Goal: Task Accomplishment & Management: Use online tool/utility

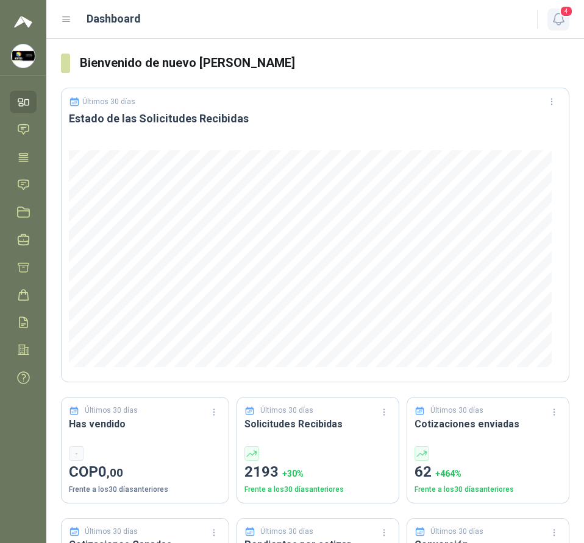
click at [554, 19] on icon "button" at bounding box center [558, 19] width 15 height 15
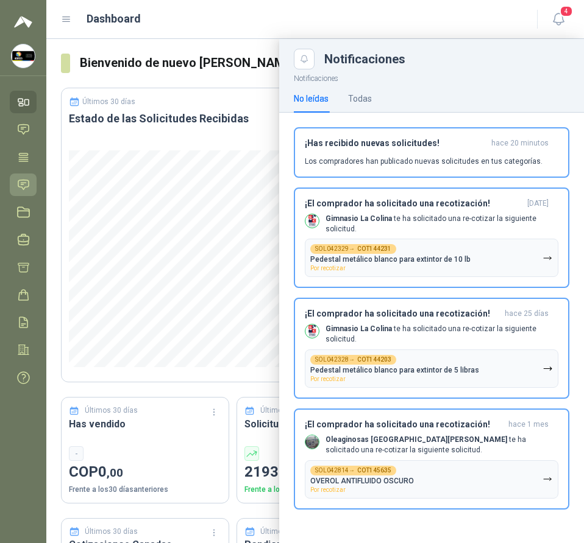
click at [14, 178] on link "Solicitudes" at bounding box center [23, 185] width 27 height 23
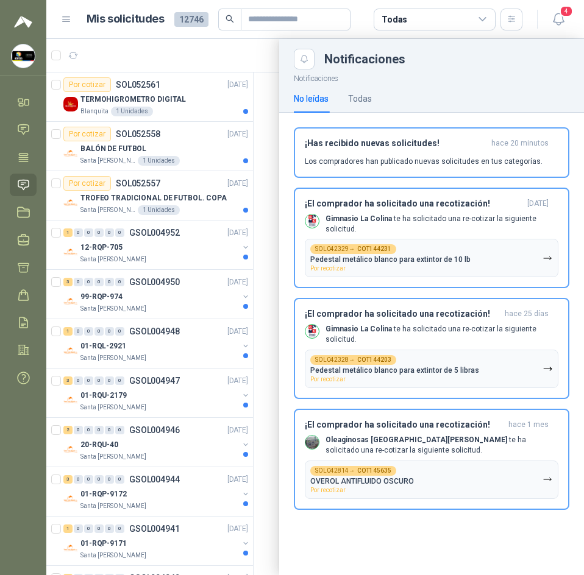
click at [269, 106] on div at bounding box center [314, 307] width 537 height 536
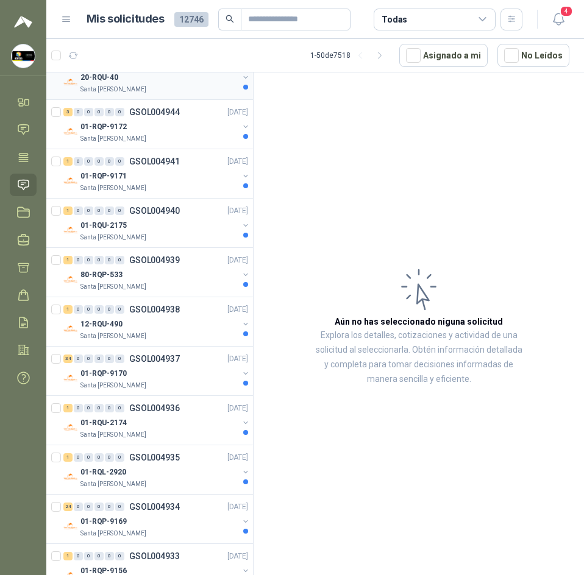
scroll to position [366, 0]
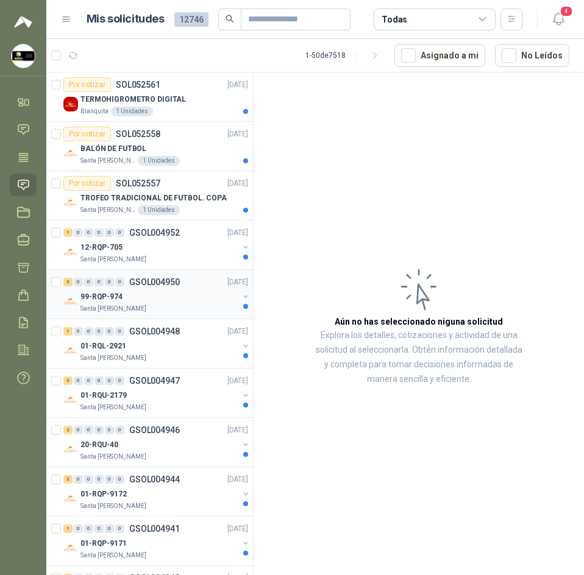
click at [177, 286] on p "GSOL004950" at bounding box center [154, 282] width 51 height 9
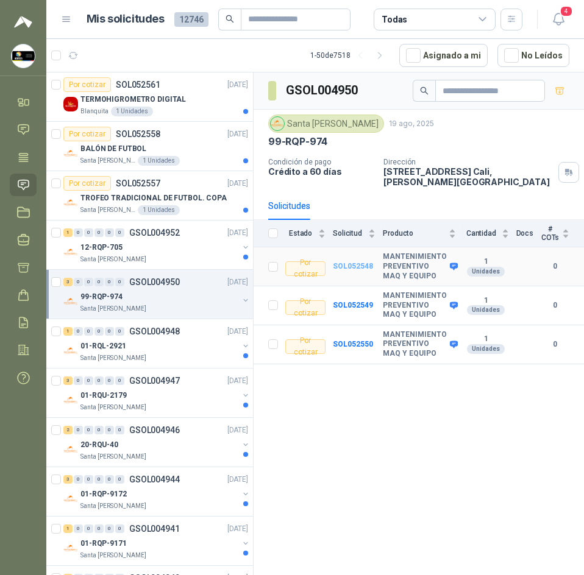
click at [341, 263] on b "SOL052548" at bounding box center [353, 266] width 40 height 9
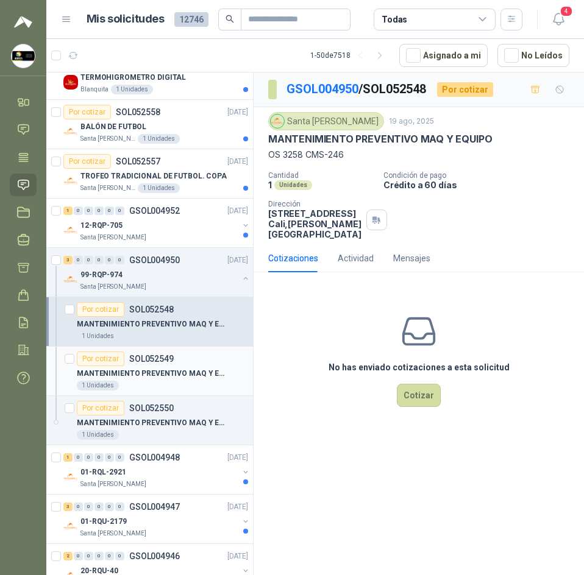
scroll to position [61, 0]
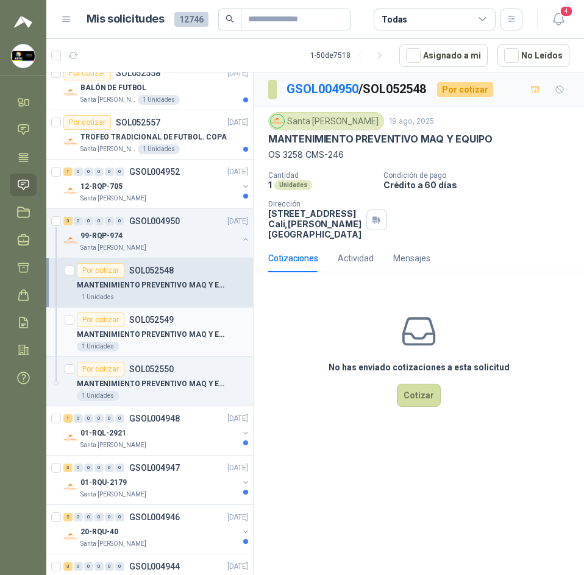
click at [175, 355] on article "Por cotizar SOL052549 MANTENIMIENTO PREVENTIVO MAQ Y EQUIPO 1 Unidades" at bounding box center [149, 332] width 207 height 49
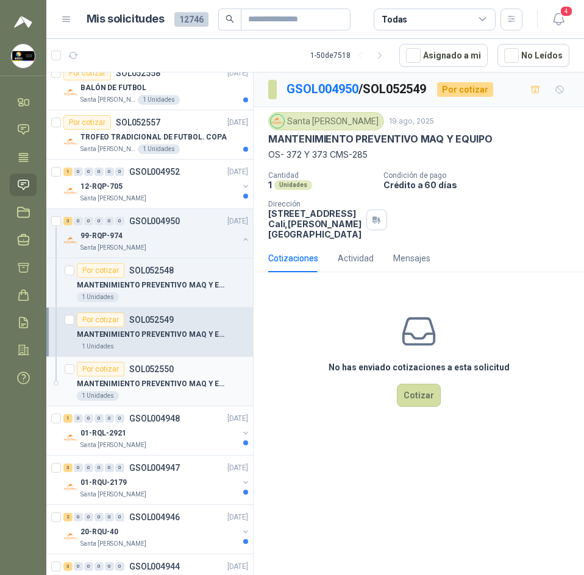
click at [197, 370] on div "Por cotizar SOL052550" at bounding box center [162, 369] width 171 height 15
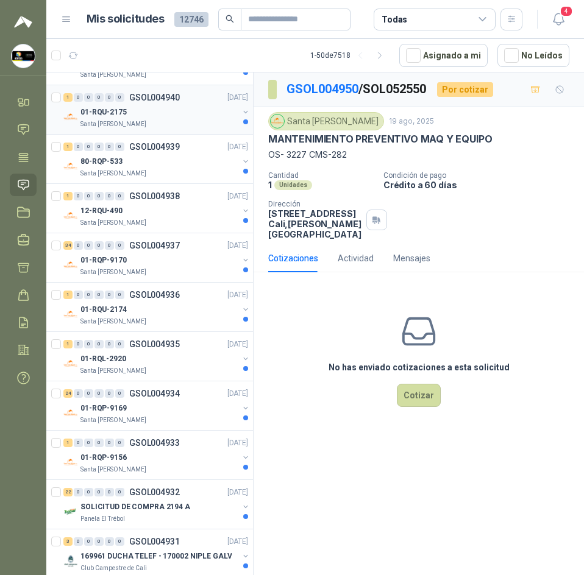
scroll to position [853, 0]
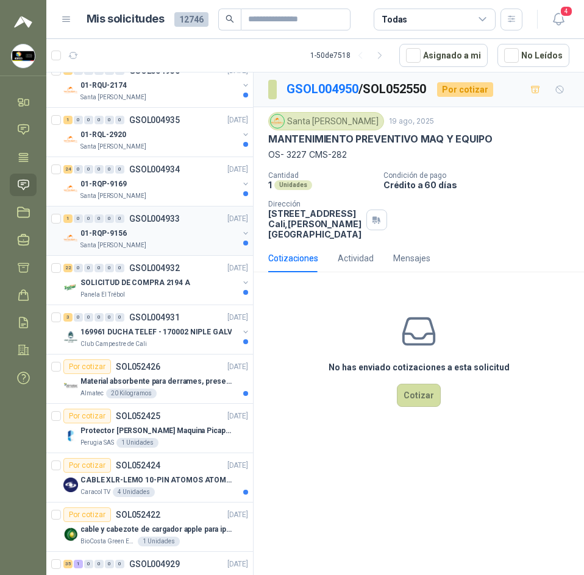
click at [116, 230] on p "01-RQP-9156" at bounding box center [103, 234] width 46 height 12
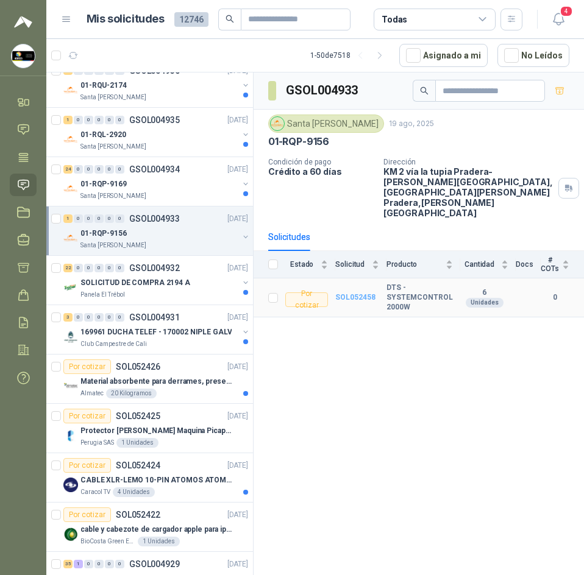
click at [356, 293] on b "SOL052458" at bounding box center [355, 297] width 40 height 9
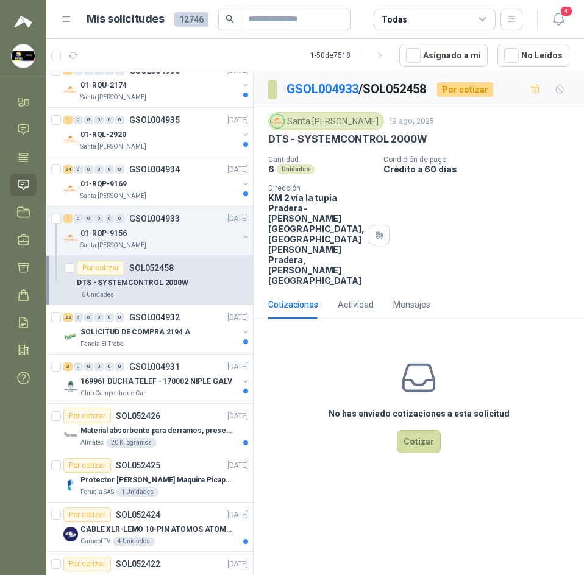
click at [356, 135] on p "DTS - SYSTEMCONTROL 2000W" at bounding box center [347, 139] width 159 height 13
click at [452, 135] on div "DTS - SYSTEMCONTROL 2000W" at bounding box center [418, 139] width 301 height 13
drag, startPoint x: 409, startPoint y: 136, endPoint x: 298, endPoint y: 133, distance: 110.9
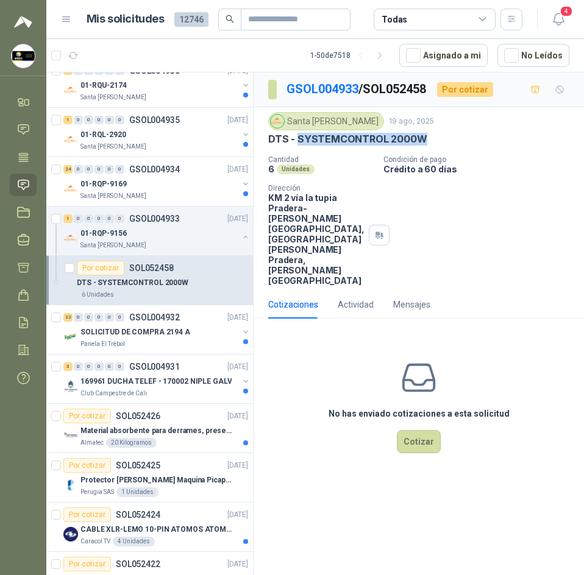
click at [298, 133] on p "DTS - SYSTEMCONTROL 2000W" at bounding box center [347, 139] width 159 height 13
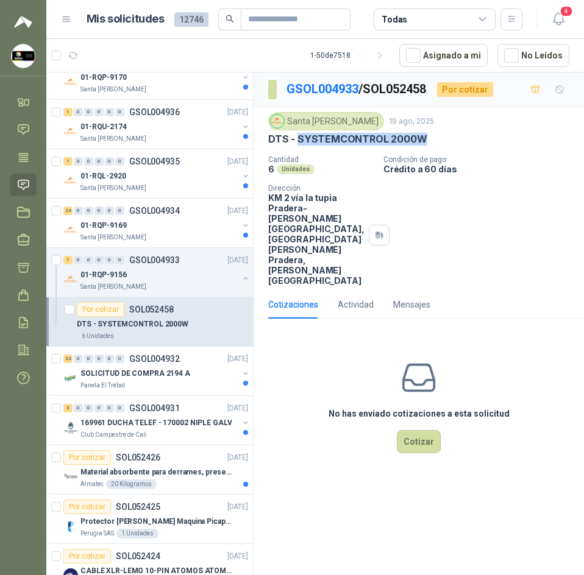
scroll to position [731, 0]
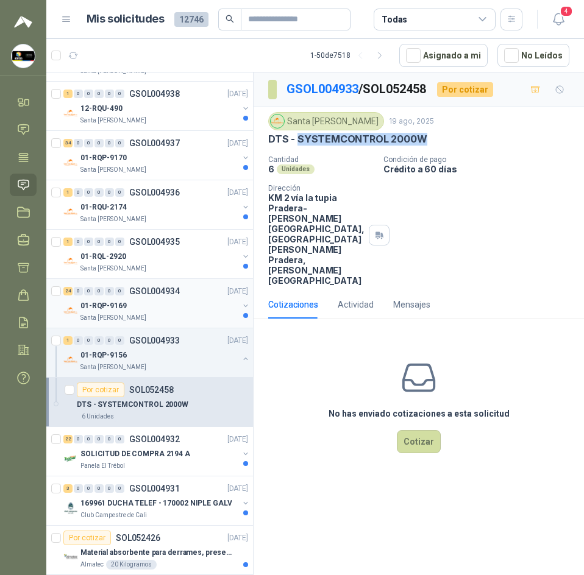
click at [196, 313] on div "01-RQP-9169" at bounding box center [159, 305] width 158 height 15
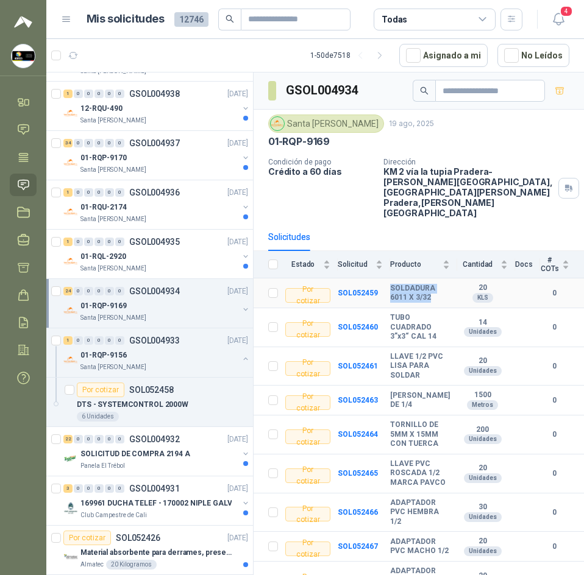
drag, startPoint x: 384, startPoint y: 266, endPoint x: 429, endPoint y: 275, distance: 46.0
click at [429, 278] on tr "Por cotizar SOL052459 SOLDADURA 6011 X 3/32 20 KLS 0" at bounding box center [418, 293] width 330 height 30
drag, startPoint x: 416, startPoint y: 263, endPoint x: 423, endPoint y: 267, distance: 8.2
copy tr "SOLDADURA 6011 X 3/32"
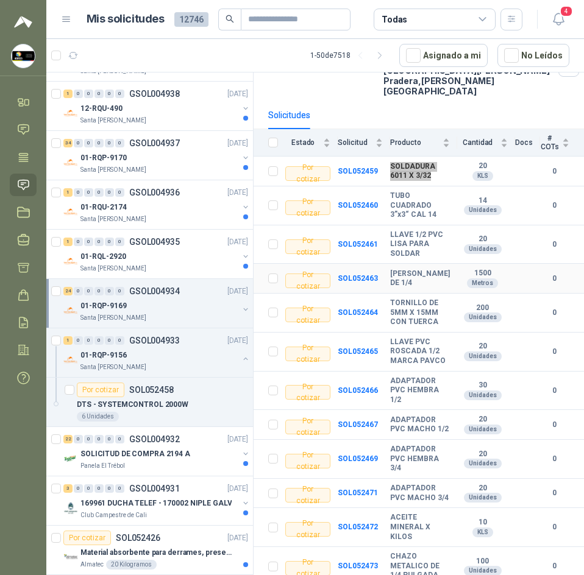
scroll to position [183, 0]
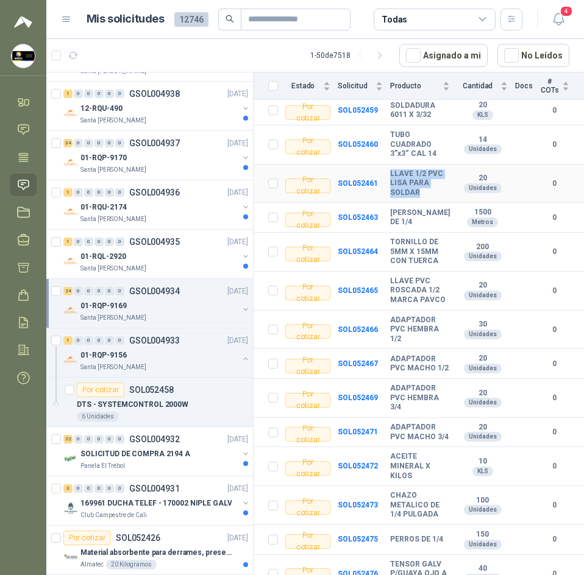
drag, startPoint x: 392, startPoint y: 156, endPoint x: 431, endPoint y: 171, distance: 42.4
click at [431, 171] on tr "Por cotizar SOL052461 LLAVE 1/2 PVC [PERSON_NAME] PARA SOLDAR 20 Unidades 0" at bounding box center [418, 183] width 330 height 39
copy tr "LLAVE 1/2 PVC LISA PARA SOLDAR"
drag, startPoint x: 394, startPoint y: 193, endPoint x: 420, endPoint y: 211, distance: 32.1
click at [420, 211] on tr "Por cotizar SOL052463 GUAYA GALVANIZADA DE 1/4 1500 Metros 0" at bounding box center [418, 218] width 330 height 30
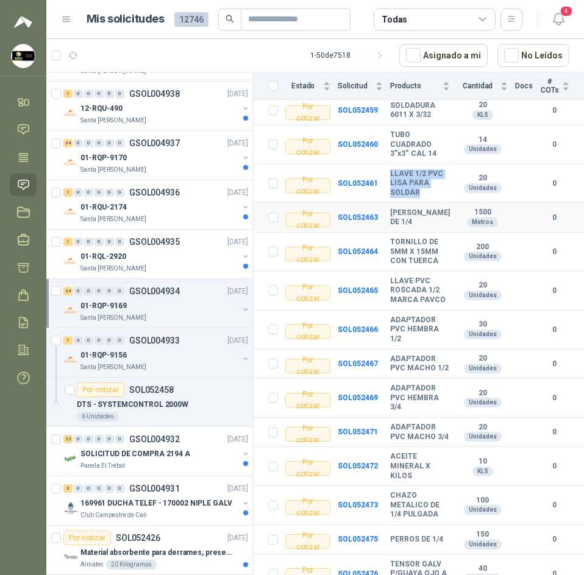
copy tr "[PERSON_NAME] DE 1/4"
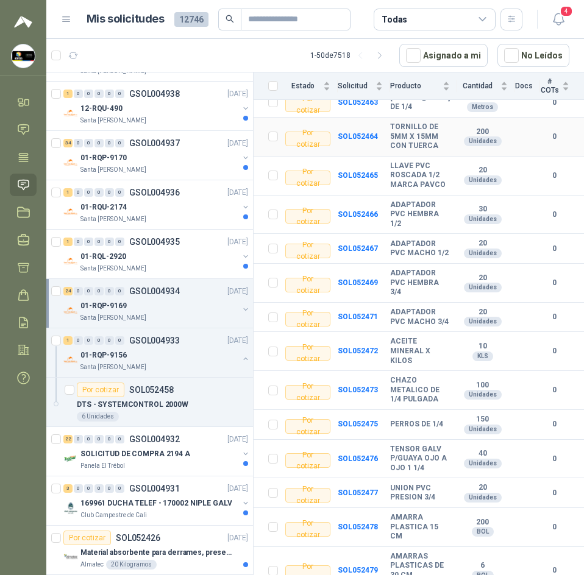
scroll to position [244, 0]
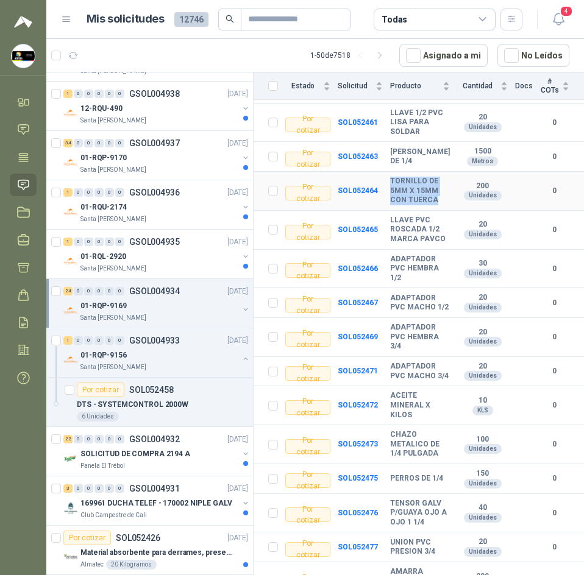
drag, startPoint x: 384, startPoint y: 164, endPoint x: 436, endPoint y: 189, distance: 57.8
click at [436, 189] on tr "Por cotizar SOL052464 TORNILLO DE 5MM X 15MM CON TUERCA 200 Unidades 0" at bounding box center [418, 191] width 330 height 39
copy tr "TORNILLO DE 5MM X 15MM CON TUERCA"
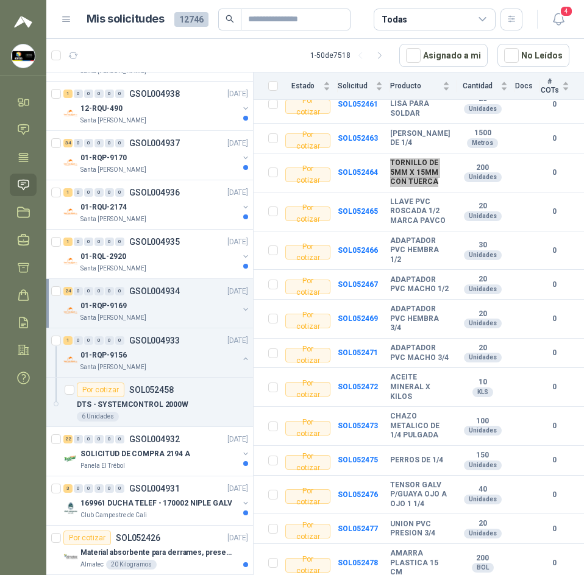
scroll to position [261, 0]
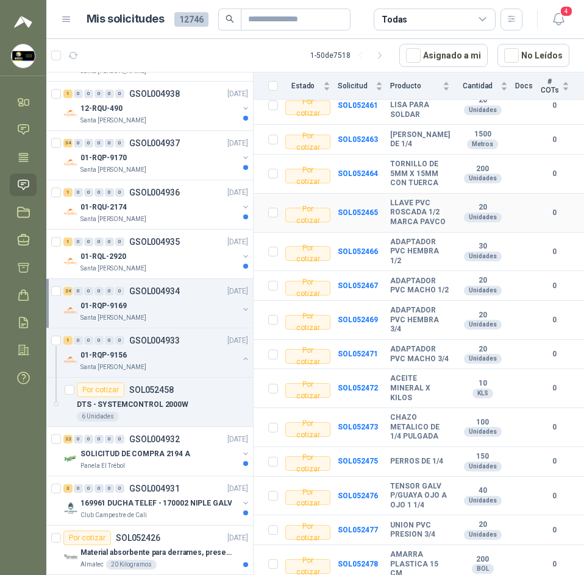
click at [395, 199] on b "LLAVE PVC ROSCADA 1/2 MARCA PAVCO" at bounding box center [420, 213] width 60 height 29
copy b "LLAVE PVC ROSCADA 1/2 MARCA PAVCO"
click at [393, 238] on b "ADAPTADOR PVC HEMBRA 1/2" at bounding box center [420, 252] width 60 height 29
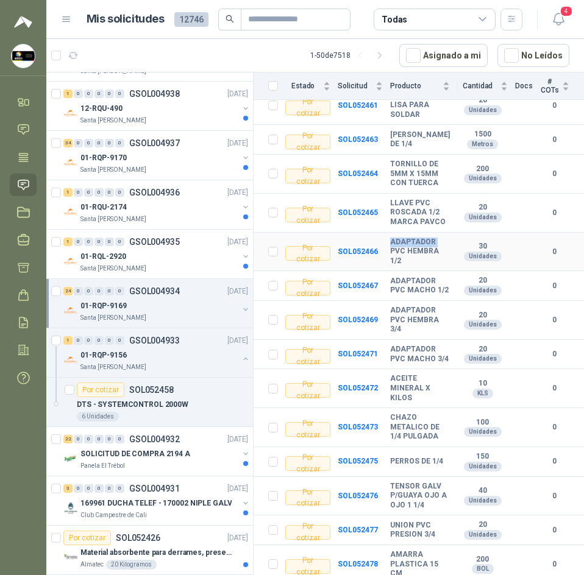
click at [393, 238] on b "ADAPTADOR PVC HEMBRA 1/2" at bounding box center [420, 252] width 60 height 29
copy b "ADAPTADOR PVC HEMBRA 1/2"
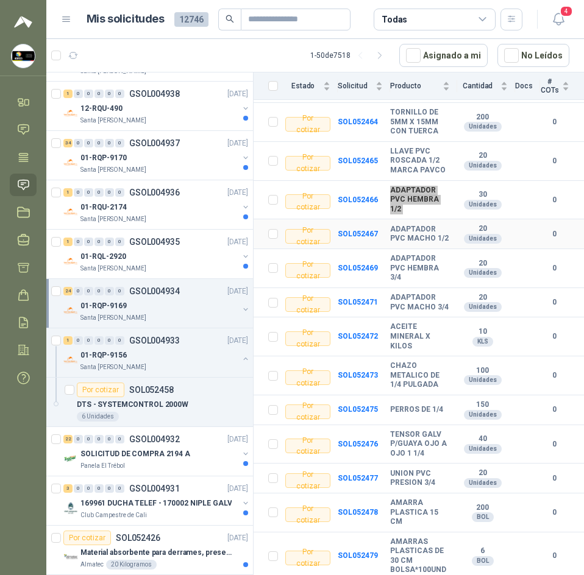
scroll to position [383, 0]
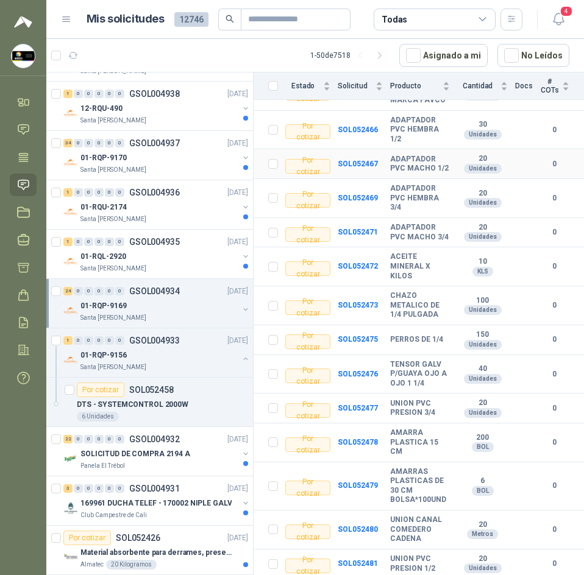
click at [411, 155] on b "ADAPTADOR PVC MACHO 1/2" at bounding box center [420, 164] width 60 height 19
copy b "ADAPTADOR PVC MACHO 1/2"
click at [402, 223] on b "ADAPTADOR PVC MACHO 3/4" at bounding box center [420, 232] width 60 height 19
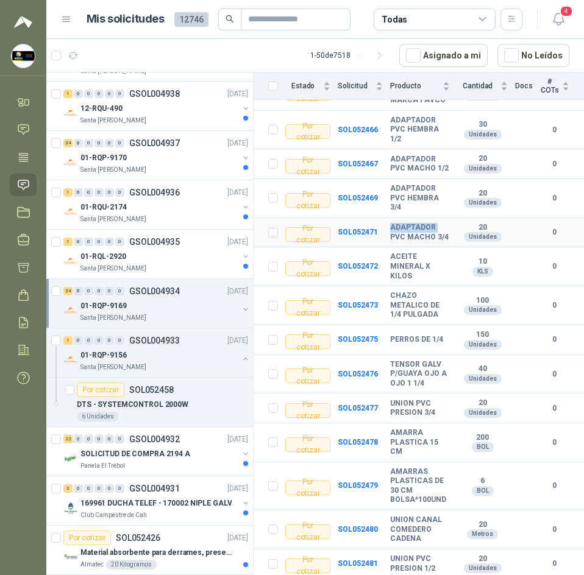
click at [402, 223] on b "ADAPTADOR PVC MACHO 3/4" at bounding box center [420, 232] width 60 height 19
copy b "ADAPTADOR PVC MACHO 3/4"
click at [398, 252] on b "ACEITE MINERAL X KILOS" at bounding box center [420, 266] width 60 height 29
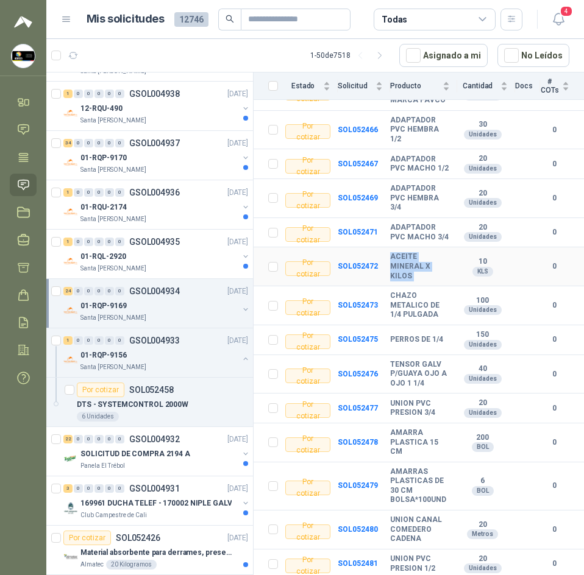
click at [398, 252] on b "ACEITE MINERAL X KILOS" at bounding box center [420, 266] width 60 height 29
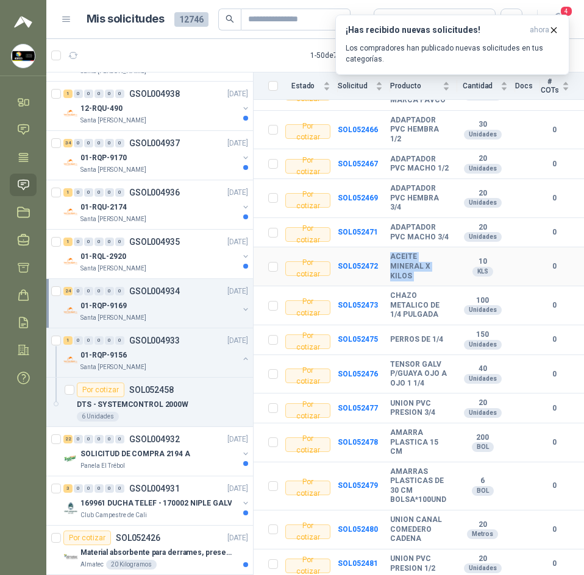
copy b "ACEITE MINERAL X KILOS"
click at [398, 291] on b "CHAZO METALICO DE 1/4 PULGADA" at bounding box center [420, 305] width 60 height 29
copy b "CHAZO METALICO DE 1/4 PULGADA"
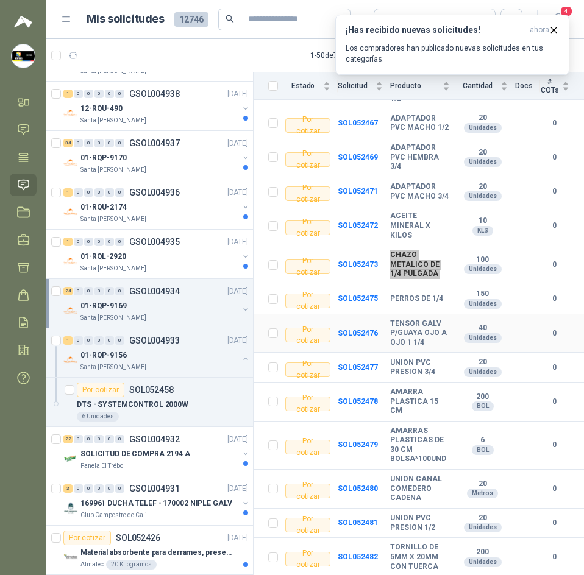
scroll to position [504, 0]
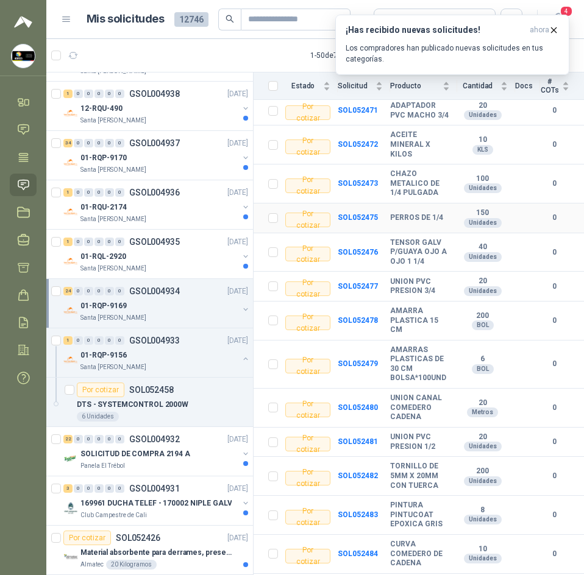
click at [414, 213] on b "PERROS DE 1/4" at bounding box center [416, 218] width 53 height 10
click at [398, 238] on b "TENSOR GALV P/GUAYA OJO A OJO 1 1/4" at bounding box center [420, 252] width 60 height 29
click at [397, 238] on b "TENSOR GALV P/GUAYA OJO A OJO 1 1/4" at bounding box center [420, 252] width 60 height 29
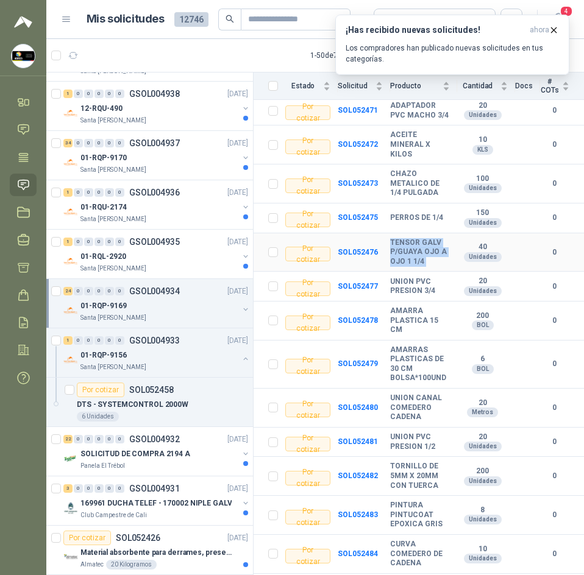
click at [397, 238] on b "TENSOR GALV P/GUAYA OJO A OJO 1 1/4" at bounding box center [420, 252] width 60 height 29
click at [416, 277] on b "UNION PVC PRESION 3/4" at bounding box center [420, 286] width 60 height 19
click at [403, 306] on b "AMARRA PLASTICA 15 CM" at bounding box center [420, 320] width 60 height 29
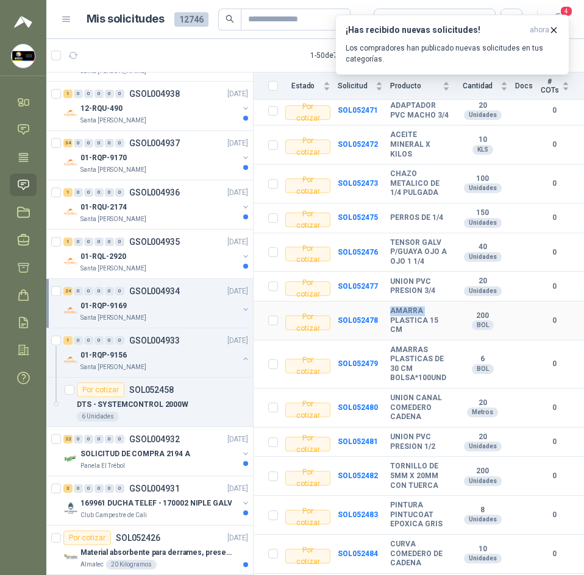
click at [403, 306] on b "AMARRA PLASTICA 15 CM" at bounding box center [420, 320] width 60 height 29
click at [390, 345] on b "AMARRAS PLASTICAS DE 30 CM BOLSA*100UND" at bounding box center [420, 364] width 60 height 38
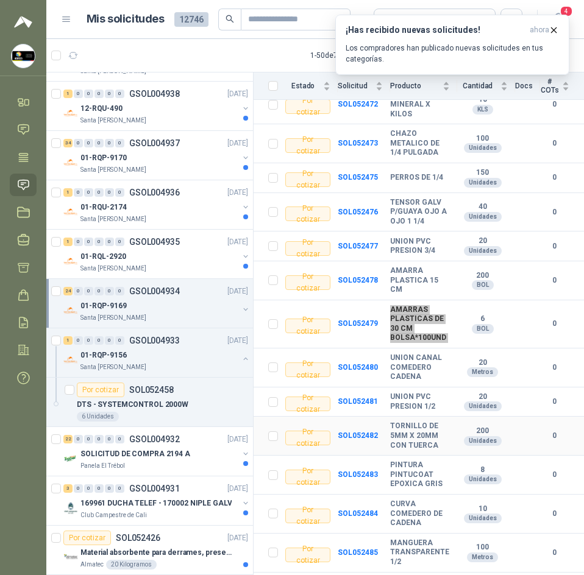
scroll to position [565, 0]
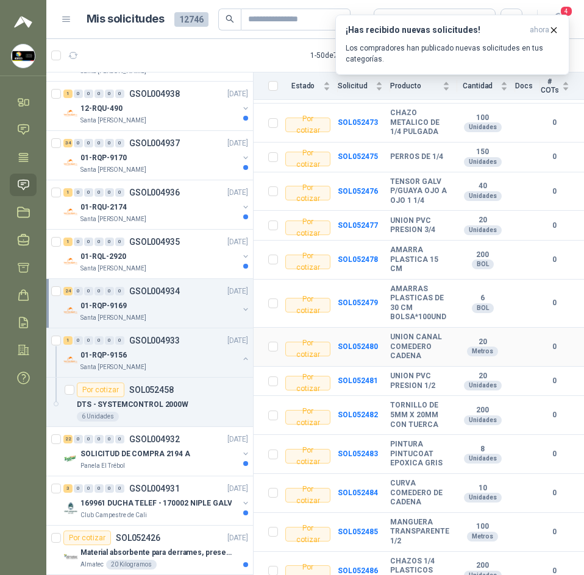
click at [410, 333] on b "UNION CANAL COMEDERO CADENA" at bounding box center [420, 347] width 60 height 29
click at [398, 372] on b "UNION PVC PRESION 1/2" at bounding box center [420, 381] width 60 height 19
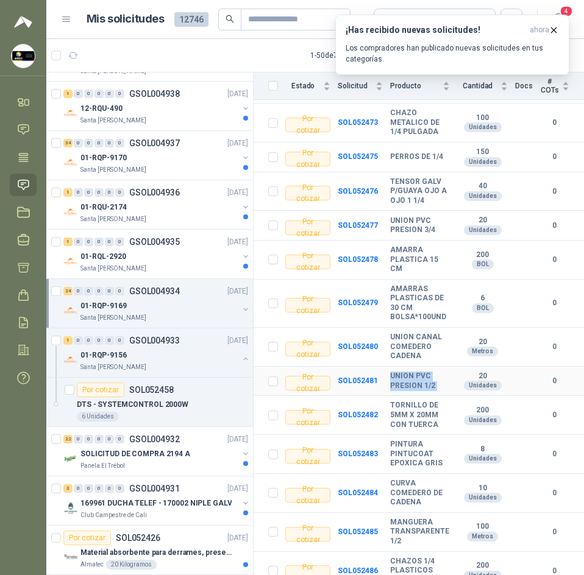
click at [398, 372] on b "UNION PVC PRESION 1/2" at bounding box center [420, 381] width 60 height 19
drag, startPoint x: 398, startPoint y: 364, endPoint x: 447, endPoint y: 370, distance: 49.2
click at [447, 370] on td "UNION PVC PRESION 1/2" at bounding box center [423, 382] width 67 height 30
click at [411, 372] on b "UNION PVC PRESION 1/2" at bounding box center [420, 381] width 60 height 19
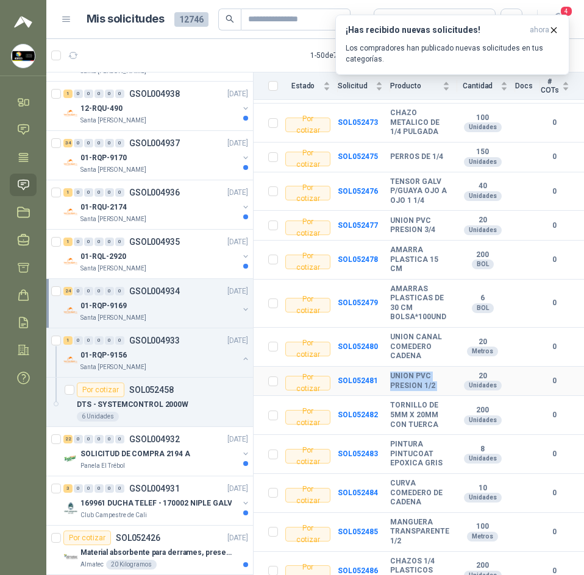
click at [411, 372] on b "UNION PVC PRESION 1/2" at bounding box center [420, 381] width 60 height 19
click at [421, 401] on b "TORNILLO DE 5MM X 20MM CON TUERCA" at bounding box center [420, 415] width 60 height 29
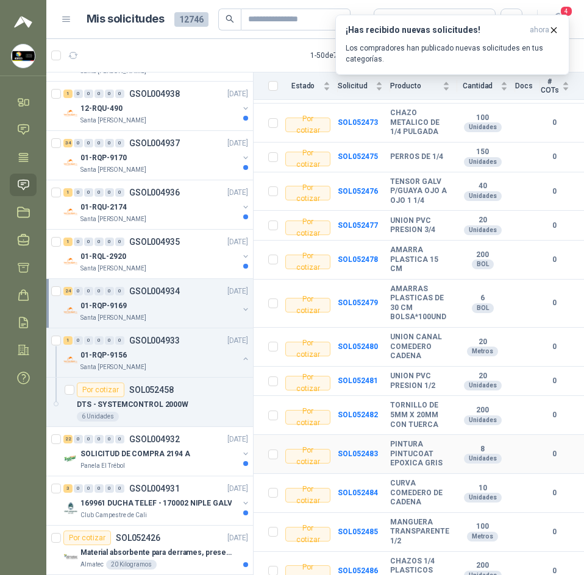
click at [414, 440] on b "PINTURA PINTUCOAT EPOXICA GRIS" at bounding box center [420, 454] width 60 height 29
click at [394, 479] on b "CURVA COMEDERO DE CADENA" at bounding box center [420, 493] width 60 height 29
click at [395, 479] on b "CURVA COMEDERO DE CADENA" at bounding box center [420, 493] width 60 height 29
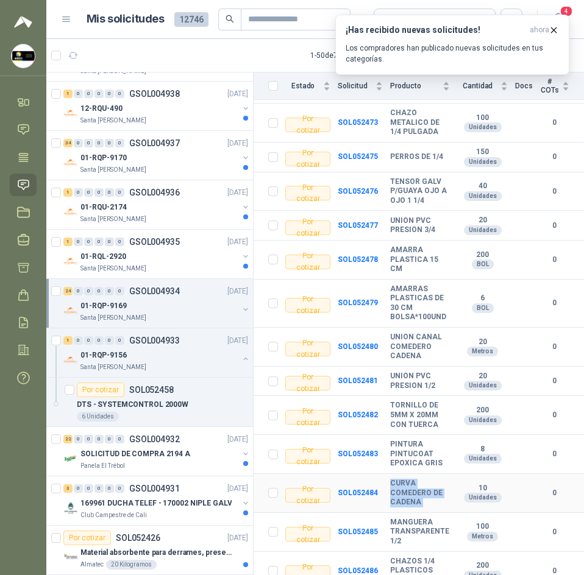
click at [395, 479] on b "CURVA COMEDERO DE CADENA" at bounding box center [420, 493] width 60 height 29
click at [409, 518] on b "MANGUERA TRANSPARENTE 1/2" at bounding box center [420, 532] width 60 height 29
click at [405, 557] on b "CHAZOS 1/4 PLASTICOS CON TORNILLO" at bounding box center [420, 571] width 60 height 29
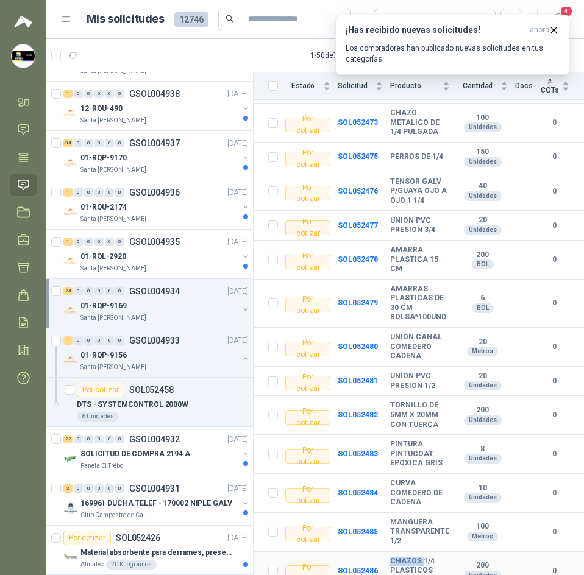
click at [405, 557] on b "CHAZOS 1/4 PLASTICOS CON TORNILLO" at bounding box center [420, 571] width 60 height 29
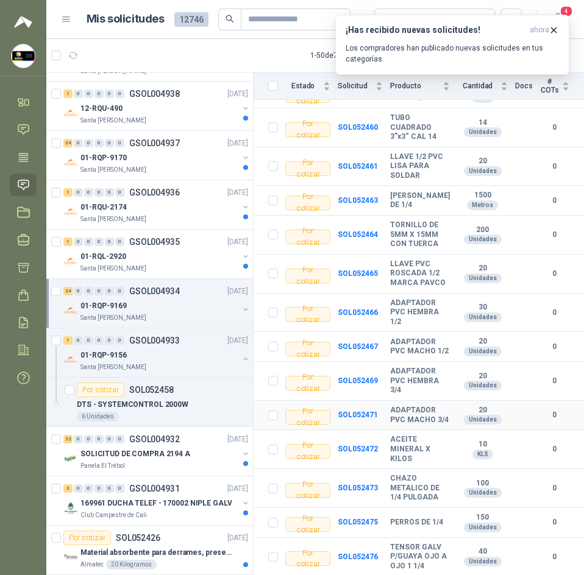
scroll to position [0, 0]
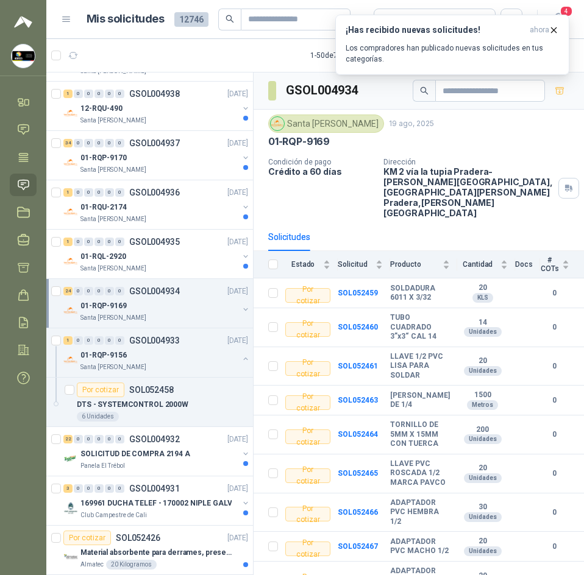
click at [335, 91] on h3 "GSOL004934" at bounding box center [323, 90] width 74 height 19
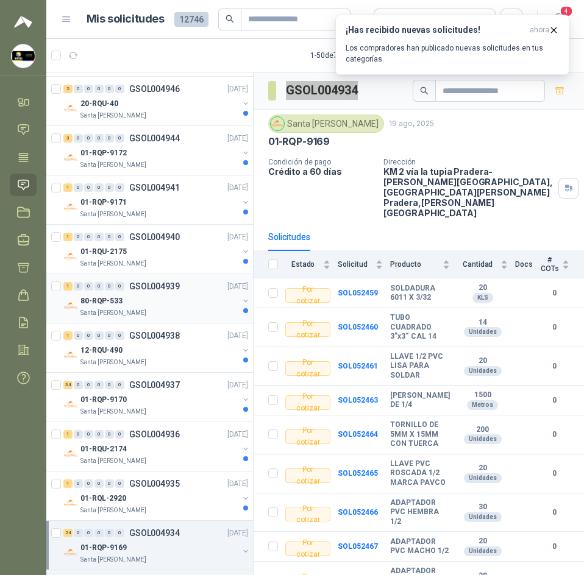
scroll to position [426, 0]
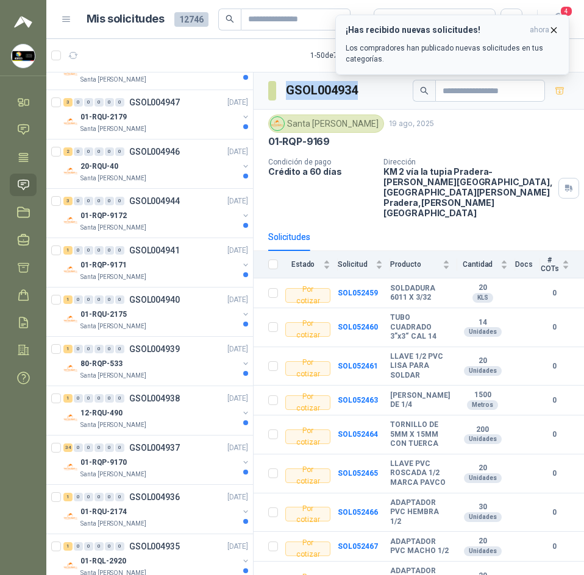
click at [549, 28] on icon "button" at bounding box center [553, 30] width 10 height 10
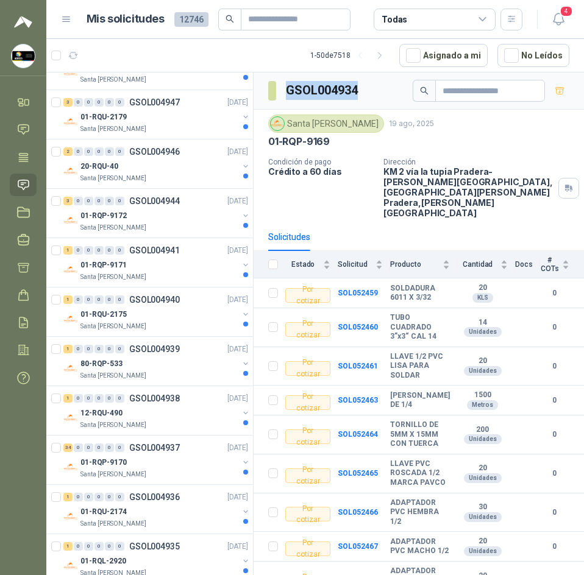
click at [561, 16] on span "4" at bounding box center [565, 11] width 13 height 12
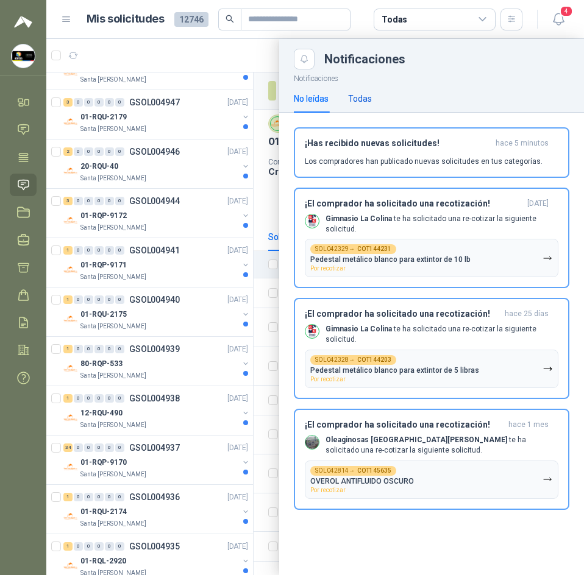
click at [356, 98] on div "Todas" at bounding box center [360, 98] width 24 height 13
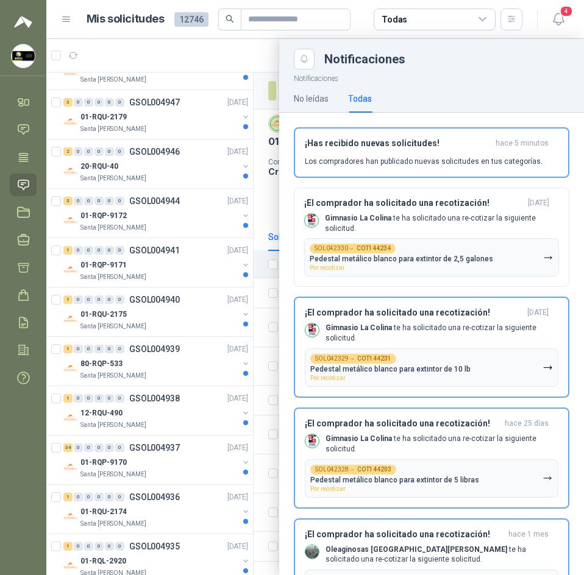
click at [245, 58] on div at bounding box center [314, 307] width 537 height 536
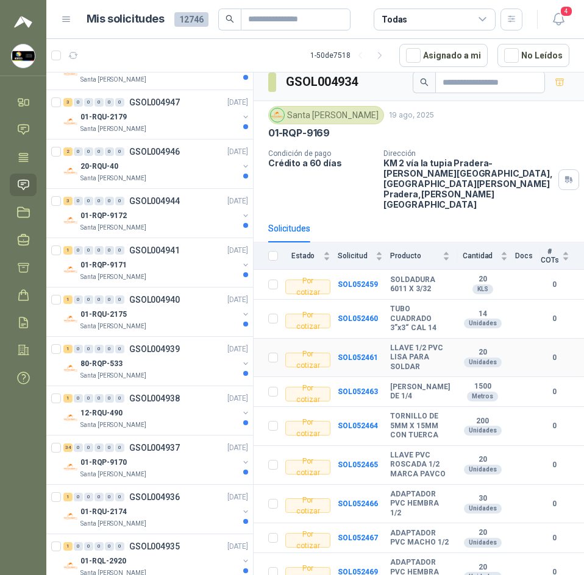
scroll to position [0, 0]
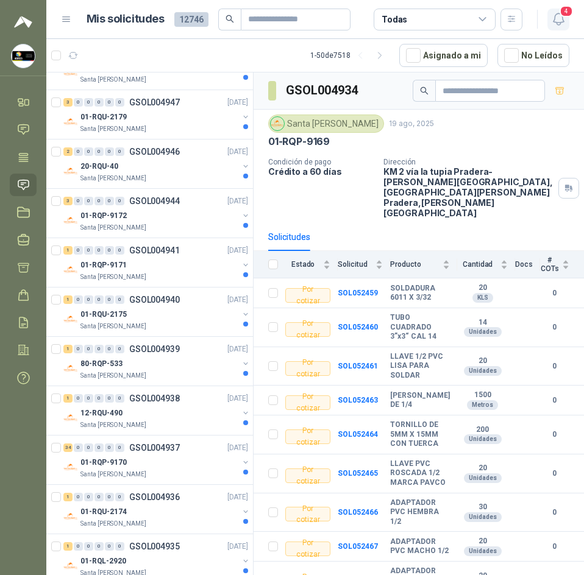
click at [557, 16] on icon "button" at bounding box center [558, 19] width 15 height 15
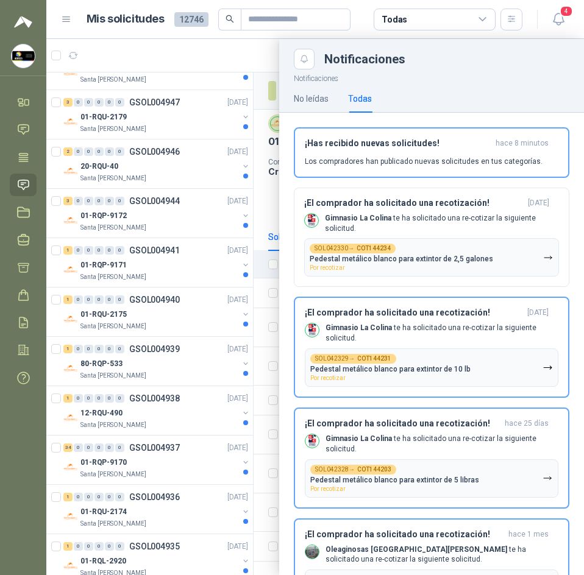
click at [533, 16] on div "4" at bounding box center [545, 19] width 47 height 19
click at [215, 58] on div at bounding box center [314, 307] width 537 height 536
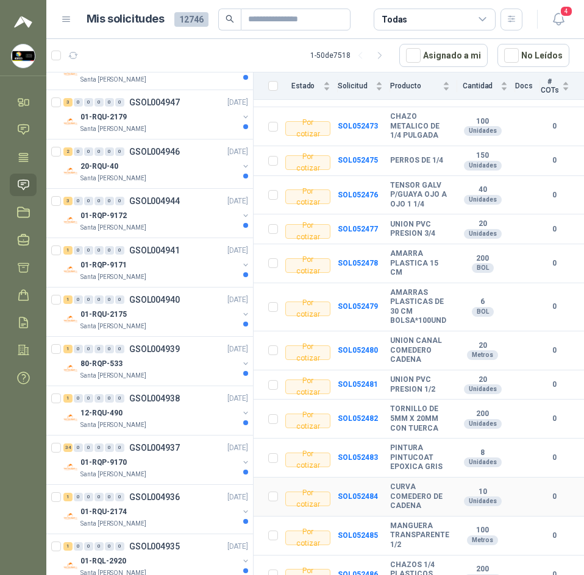
scroll to position [565, 0]
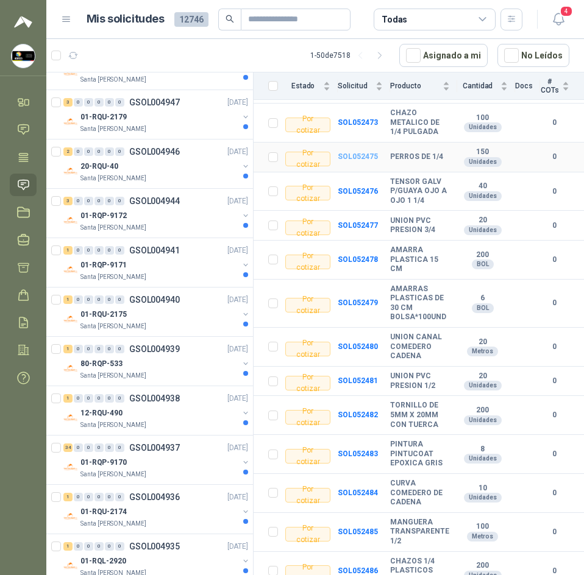
click at [363, 152] on b "SOL052475" at bounding box center [357, 156] width 40 height 9
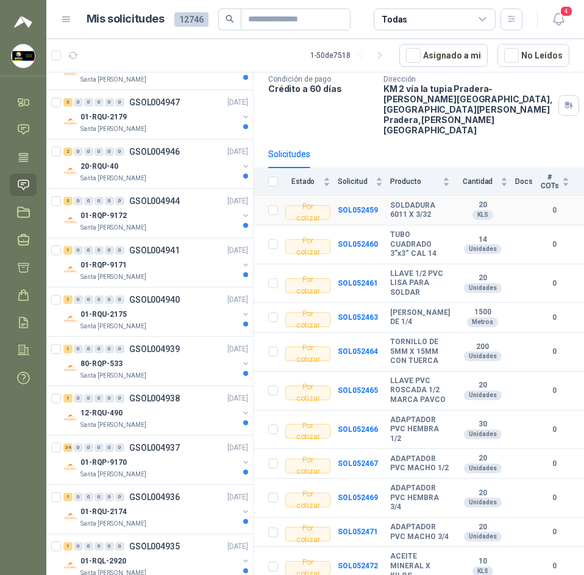
scroll to position [305, 0]
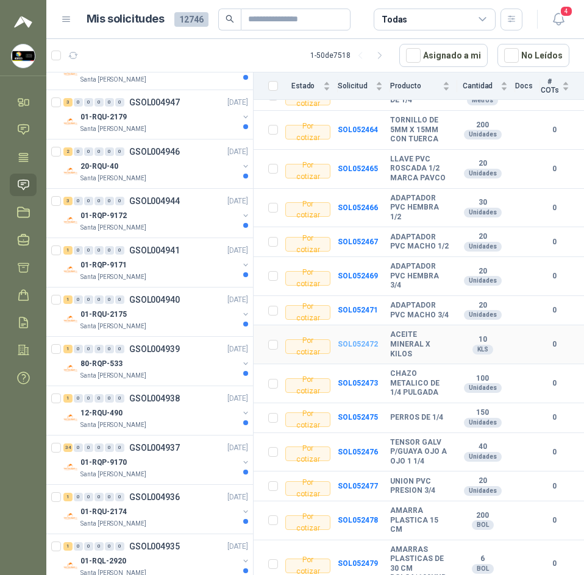
click at [358, 340] on b "SOL052472" at bounding box center [357, 344] width 40 height 9
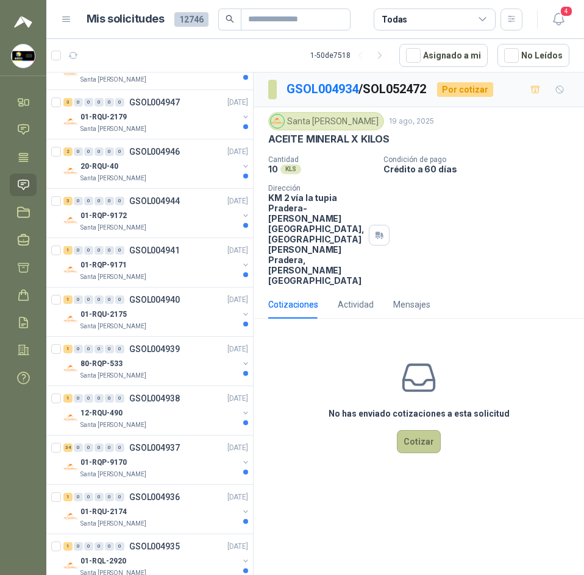
click at [428, 430] on button "Cotizar" at bounding box center [419, 441] width 44 height 23
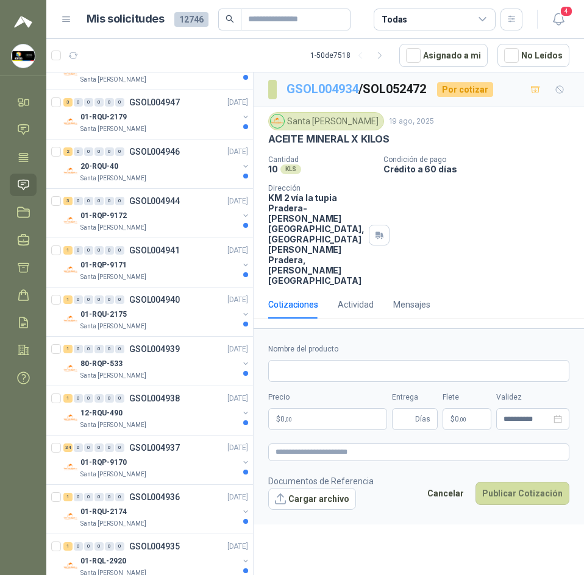
click at [316, 89] on link "GSOL004934" at bounding box center [322, 89] width 72 height 15
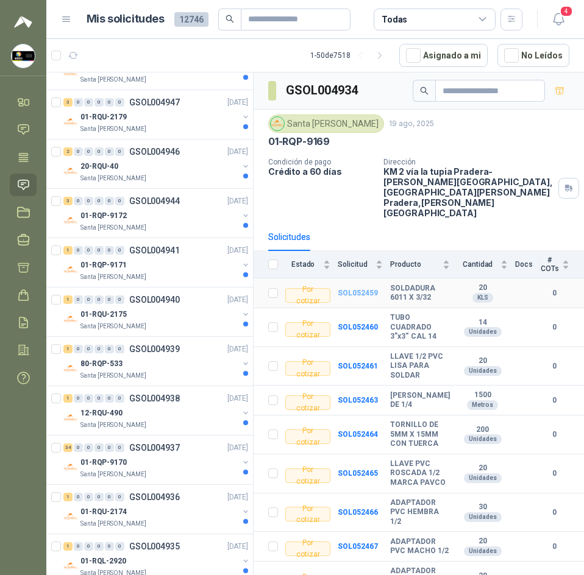
click at [359, 289] on b "SOL052459" at bounding box center [357, 293] width 40 height 9
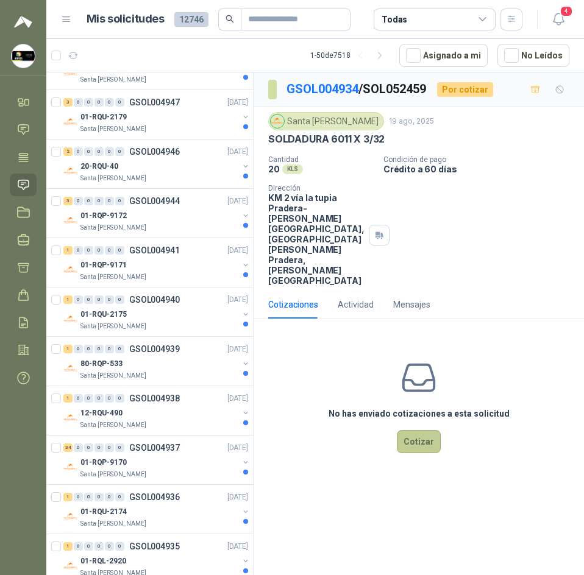
click at [423, 430] on button "Cotizar" at bounding box center [419, 441] width 44 height 23
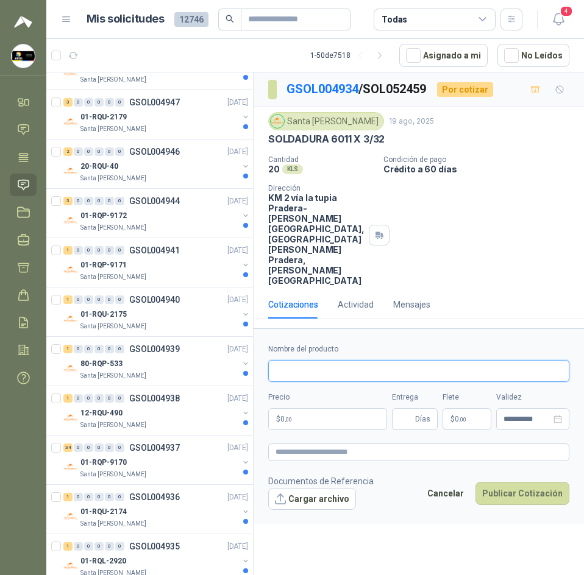
click at [345, 360] on input "Nombre del producto" at bounding box center [418, 371] width 301 height 22
paste input "**********"
type input "**********"
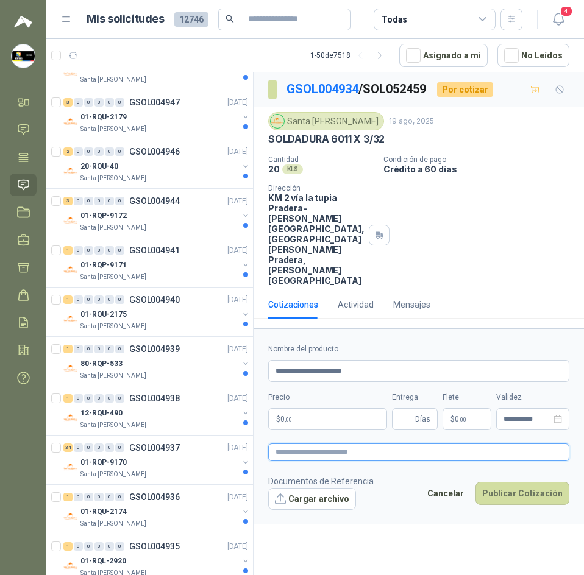
click at [304, 443] on textarea at bounding box center [418, 452] width 301 height 18
paste textarea "**********"
type textarea "**********"
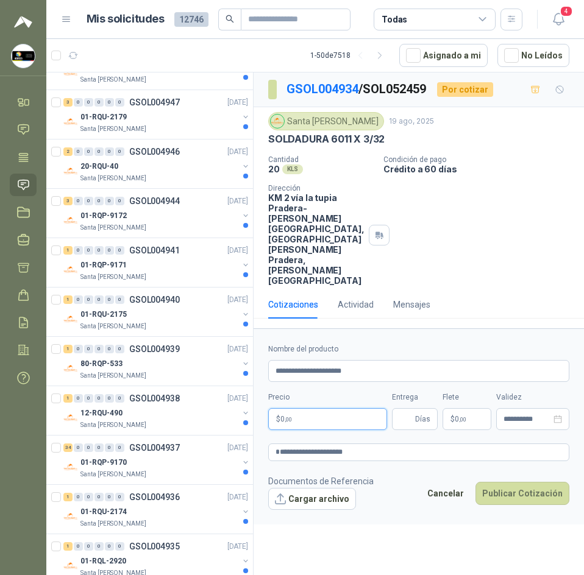
click at [350, 384] on body "[PERSON_NAME] Soluciones Industriales D&D Inicio Chat Tareas Solicitudes Licita…" at bounding box center [292, 287] width 584 height 575
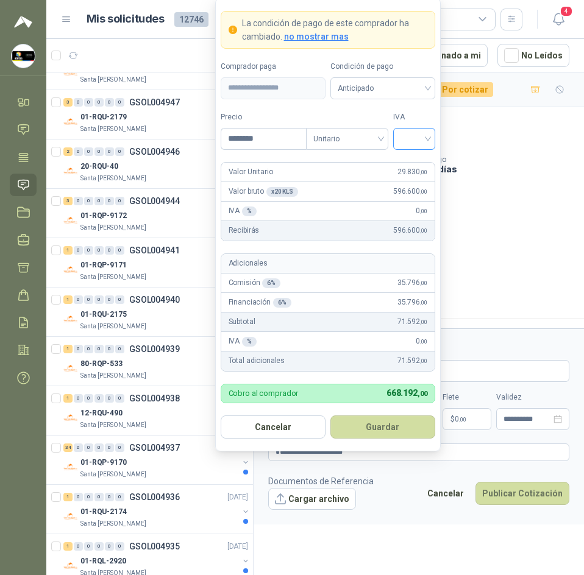
type input "********"
click at [417, 132] on input "search" at bounding box center [413, 138] width 27 height 18
click at [411, 157] on div "19%" at bounding box center [414, 163] width 23 height 13
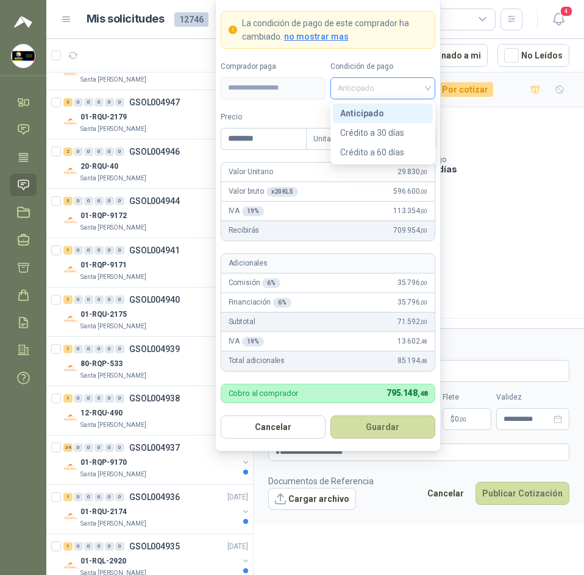
click at [394, 85] on span "Anticipado" at bounding box center [382, 88] width 90 height 18
click at [388, 126] on div "Crédito a 30 días" at bounding box center [382, 132] width 85 height 13
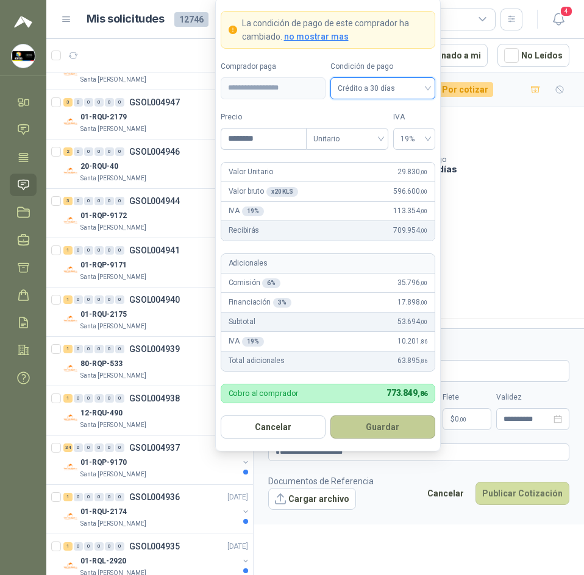
click at [383, 424] on button "Guardar" at bounding box center [382, 426] width 105 height 23
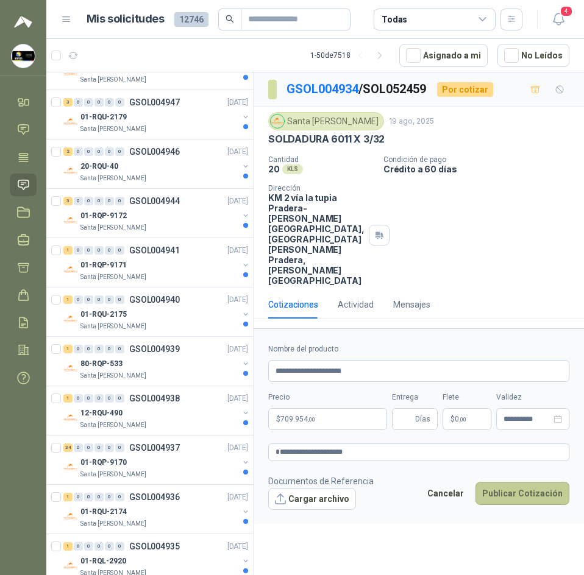
click at [531, 482] on button "Publicar Cotización" at bounding box center [522, 493] width 94 height 23
type input "*"
click at [498, 482] on button "Publicar Cotización" at bounding box center [522, 493] width 94 height 23
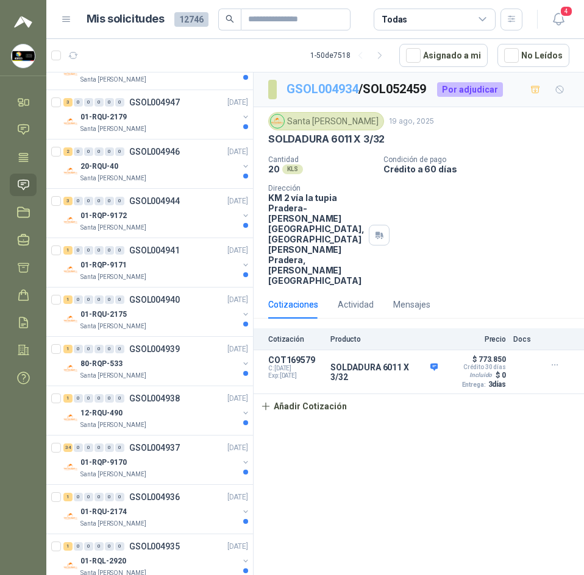
click at [336, 91] on link "GSOL004934" at bounding box center [322, 89] width 72 height 15
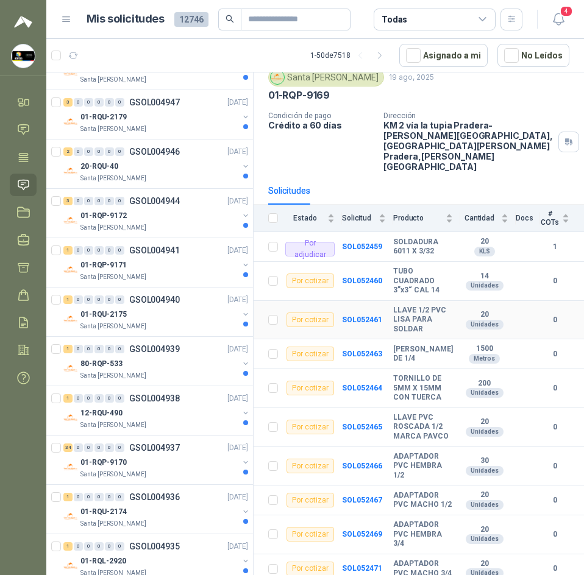
scroll to position [122, 0]
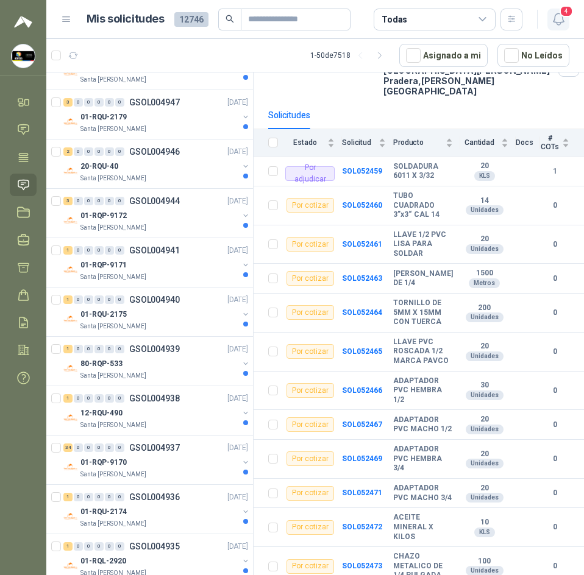
click at [562, 19] on icon "button" at bounding box center [558, 19] width 10 height 12
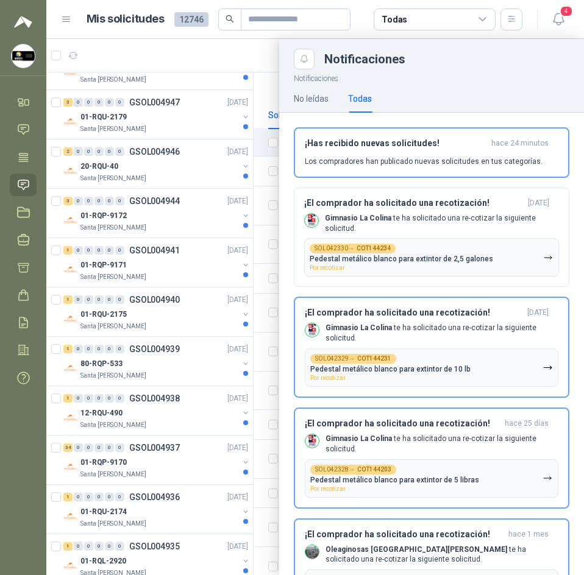
click at [149, 59] on div at bounding box center [314, 307] width 537 height 536
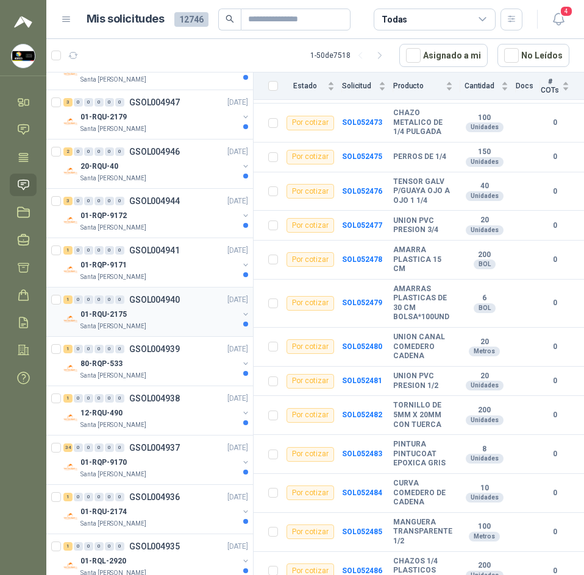
scroll to position [609, 0]
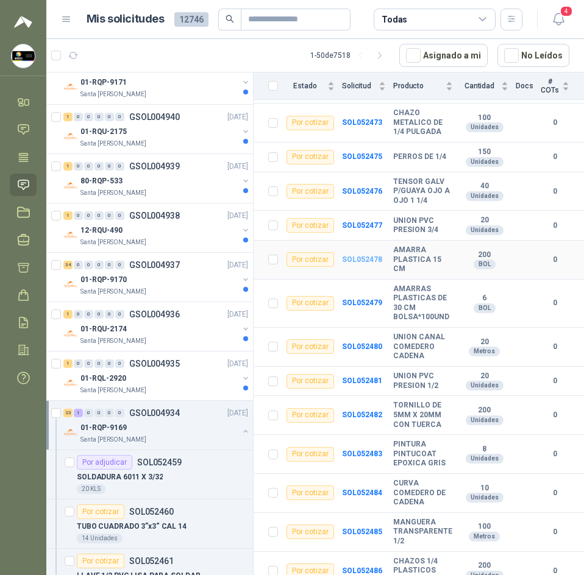
click at [353, 255] on b "SOL052478" at bounding box center [362, 259] width 40 height 9
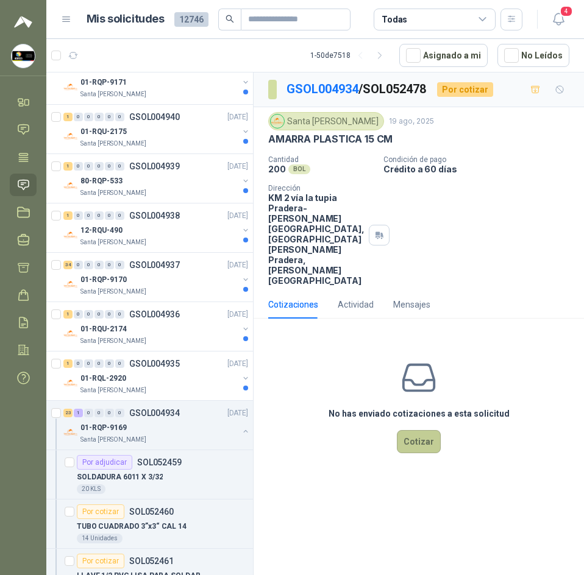
click at [414, 430] on button "Cotizar" at bounding box center [419, 441] width 44 height 23
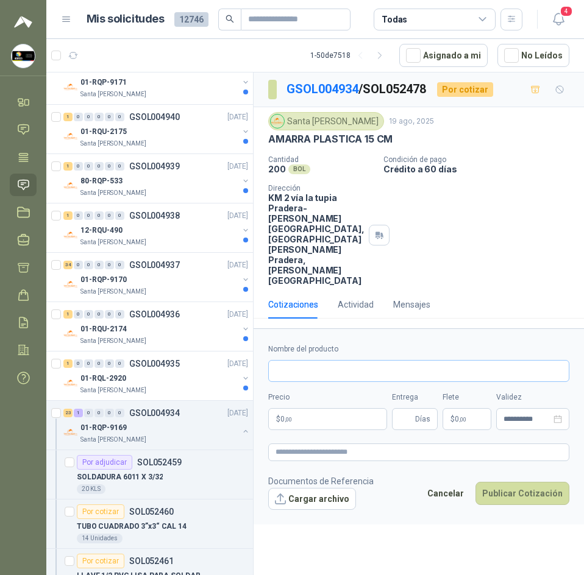
click at [354, 344] on div "Nombre del producto" at bounding box center [418, 363] width 301 height 38
click at [350, 360] on input "Nombre del producto" at bounding box center [418, 371] width 301 height 22
paste input "**********"
type input "**********"
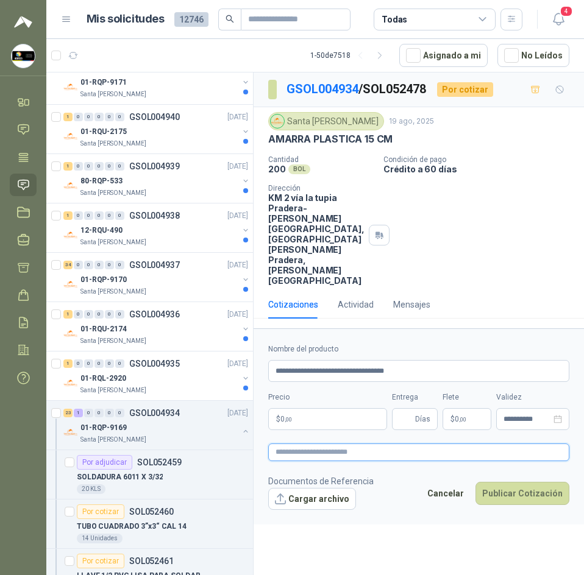
click at [319, 443] on textarea at bounding box center [418, 452] width 301 height 18
paste textarea "**********"
type textarea "**********"
click at [351, 391] on body "[PERSON_NAME] Soluciones Industriales D&D Inicio Chat Tareas Solicitudes Licita…" at bounding box center [292, 287] width 584 height 575
click at [529, 202] on div "Cantidad 200 BOL Condición de pago Crédito a 60 días Dirección KM 2 vía la tupi…" at bounding box center [418, 220] width 301 height 130
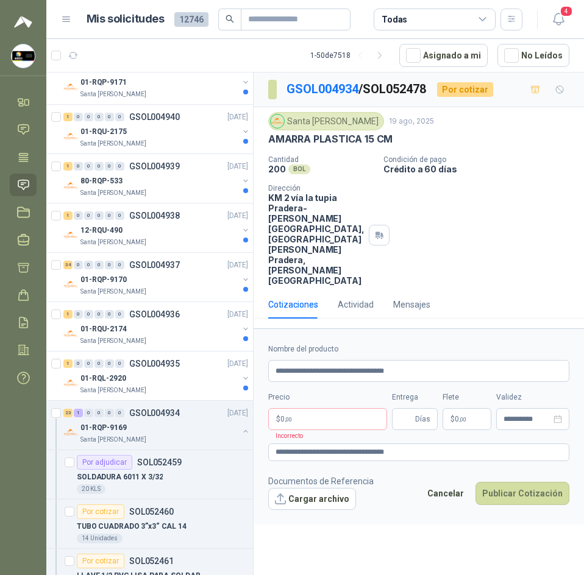
click at [557, 6] on header "Mis solicitudes 12746 Todas 4" at bounding box center [314, 19] width 537 height 39
click at [557, 15] on icon "button" at bounding box center [558, 19] width 15 height 15
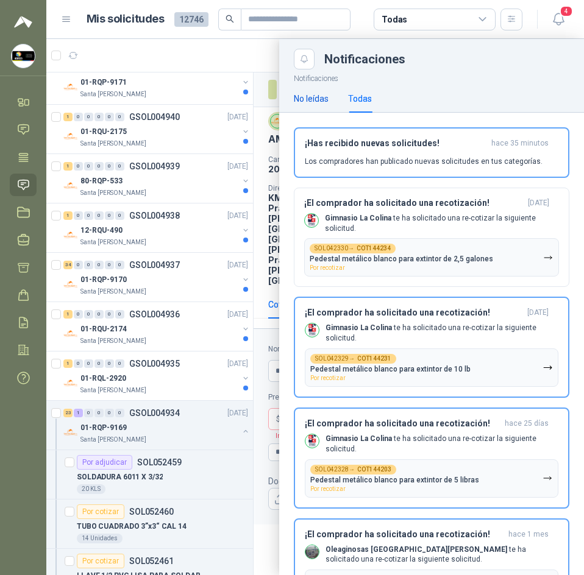
click at [320, 99] on div "No leídas" at bounding box center [311, 98] width 35 height 13
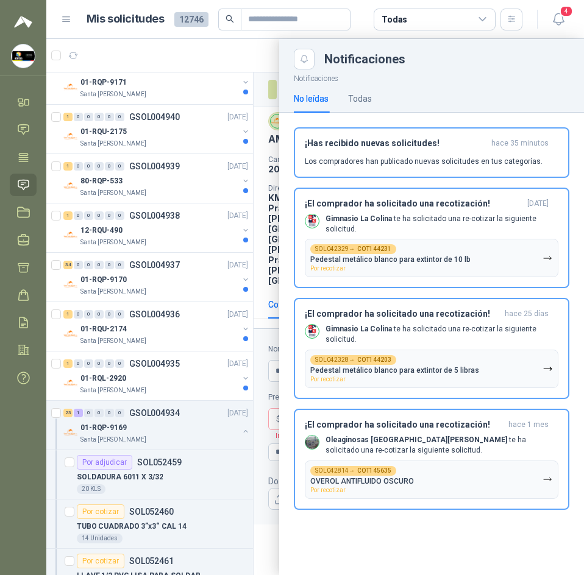
click at [260, 68] on div at bounding box center [314, 307] width 537 height 536
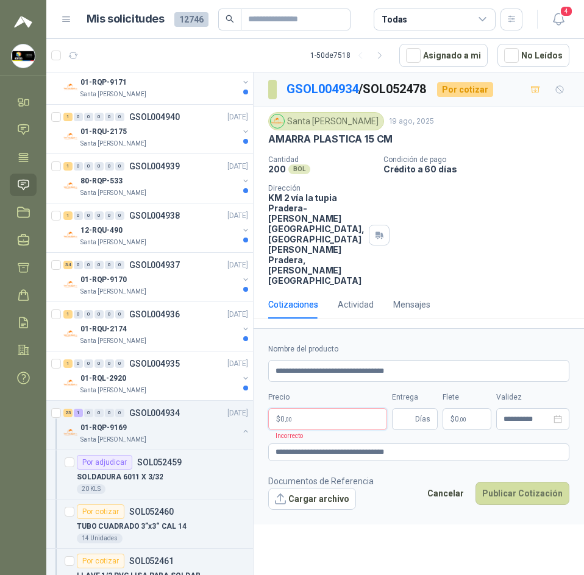
click at [333, 395] on body "[PERSON_NAME] Soluciones Industriales D&D Inicio Chat Tareas Solicitudes Licita…" at bounding box center [292, 287] width 584 height 575
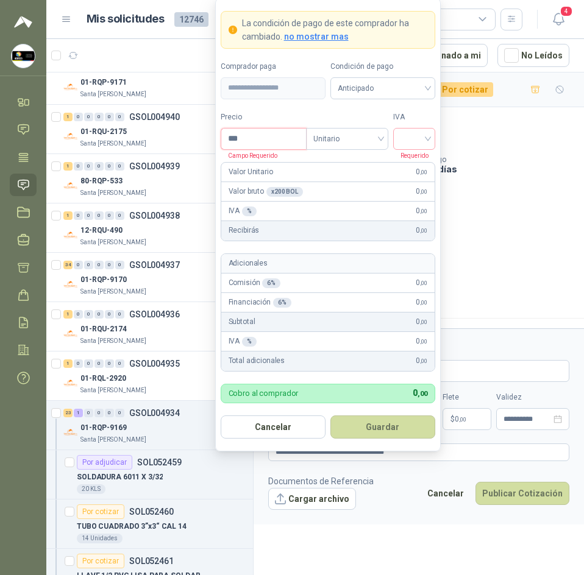
click at [275, 140] on input "***" at bounding box center [263, 139] width 85 height 21
type input "*******"
click at [418, 130] on input "search" at bounding box center [413, 138] width 27 height 18
click at [414, 157] on div "19%" at bounding box center [414, 163] width 23 height 13
click at [412, 96] on span "Anticipado" at bounding box center [382, 88] width 90 height 18
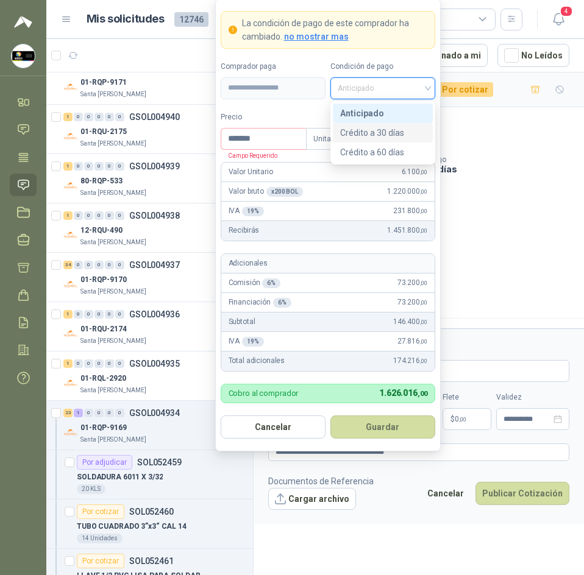
click at [389, 136] on div "Crédito a 30 días" at bounding box center [382, 132] width 85 height 13
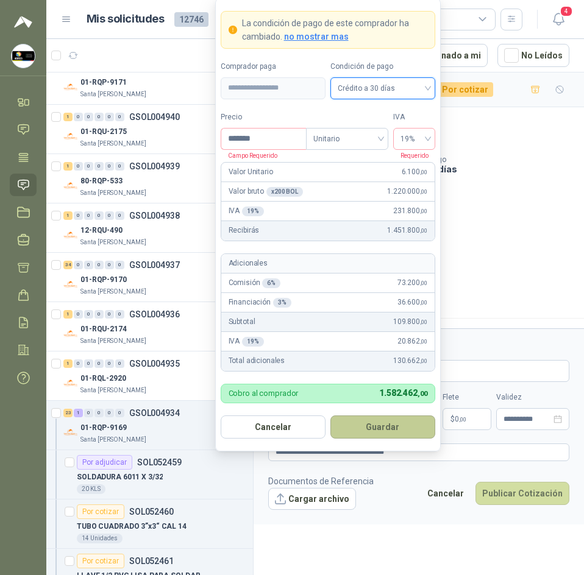
click at [401, 422] on button "Guardar" at bounding box center [382, 426] width 105 height 23
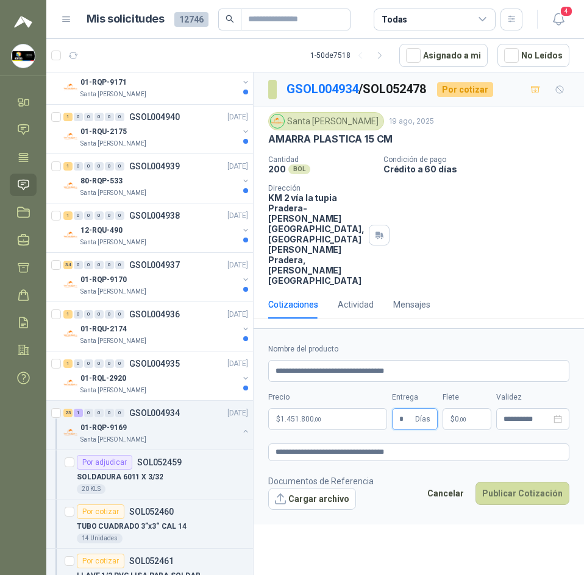
type input "*"
click at [432, 513] on div "**********" at bounding box center [418, 325] width 330 height 507
click at [521, 482] on button "Publicar Cotización" at bounding box center [522, 493] width 94 height 23
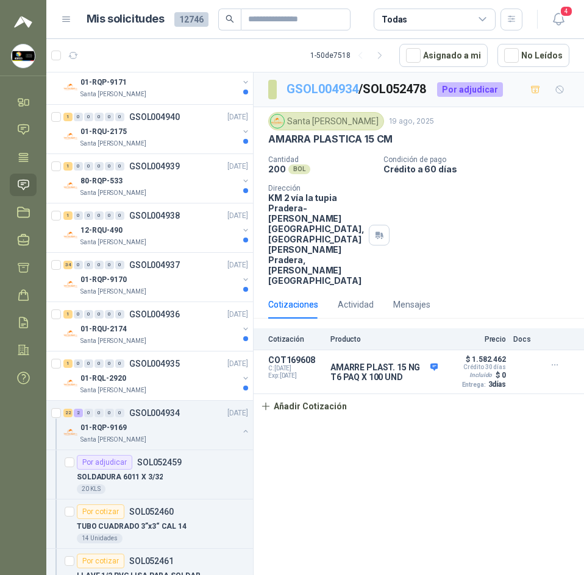
click at [313, 85] on link "GSOL004934" at bounding box center [322, 89] width 72 height 15
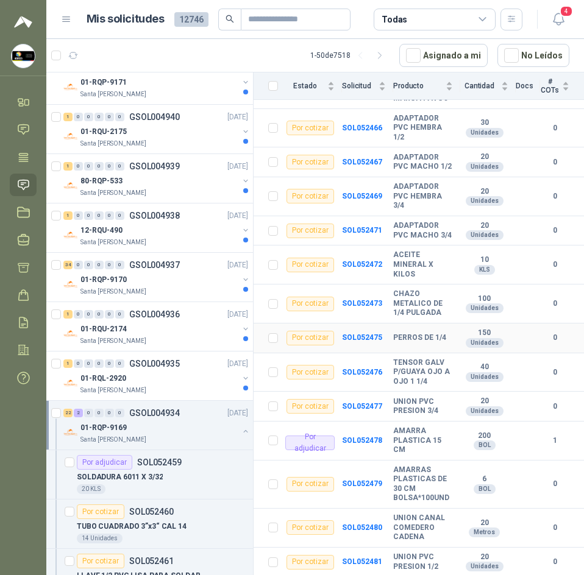
scroll to position [504, 0]
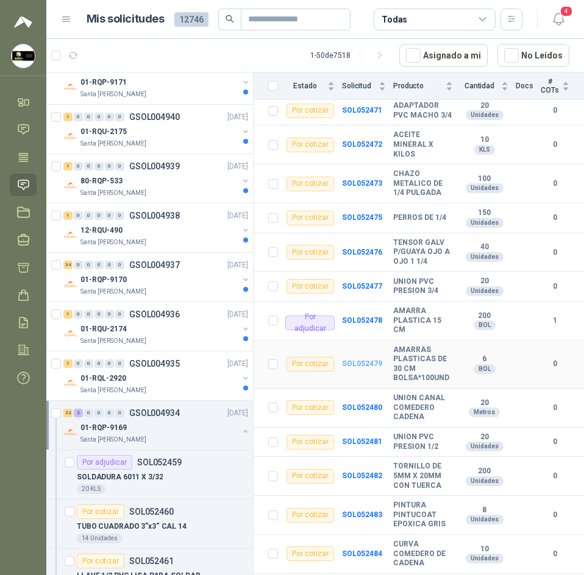
click at [358, 359] on b "SOL052479" at bounding box center [362, 363] width 40 height 9
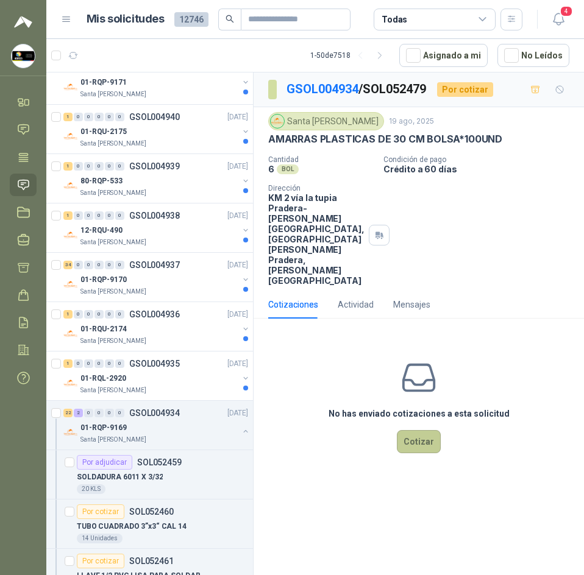
click at [419, 430] on button "Cotizar" at bounding box center [419, 441] width 44 height 23
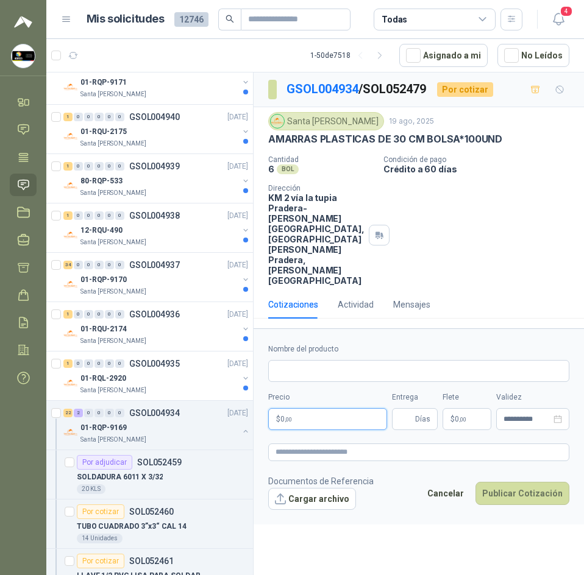
click at [332, 408] on p "$ 0 ,00" at bounding box center [327, 419] width 119 height 22
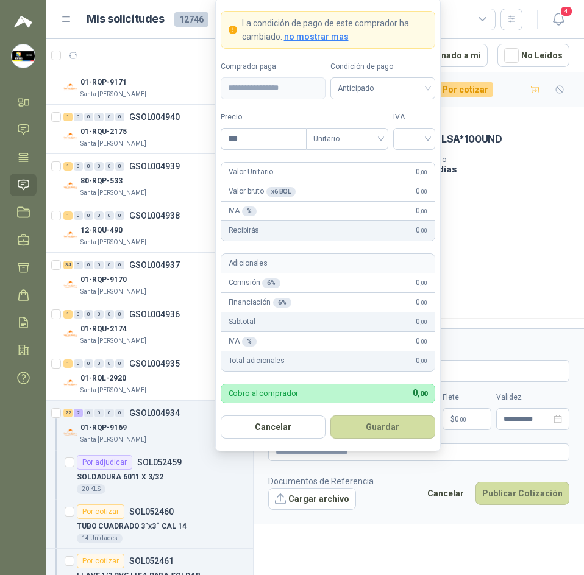
click at [443, 356] on div "**********" at bounding box center [418, 387] width 301 height 87
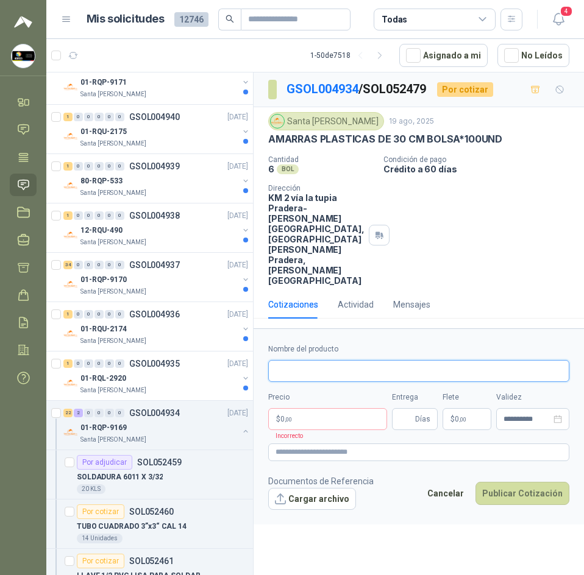
click at [447, 360] on input "Nombre del producto" at bounding box center [418, 371] width 301 height 22
paste input "**********"
type input "**********"
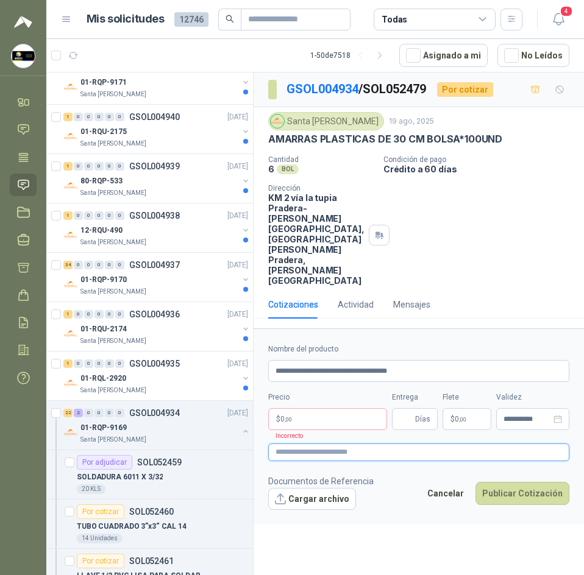
click at [329, 443] on textarea at bounding box center [418, 452] width 301 height 18
paste textarea "**********"
type textarea "**********"
click at [337, 408] on p "$ 0 ,00" at bounding box center [327, 419] width 119 height 22
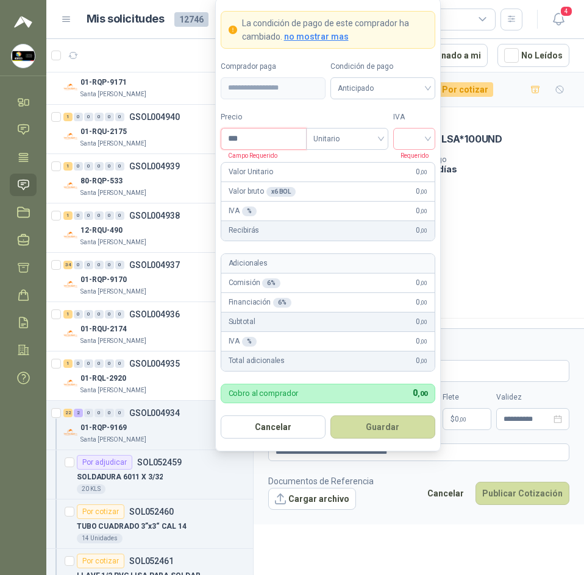
click at [262, 140] on input "***" at bounding box center [263, 139] width 85 height 21
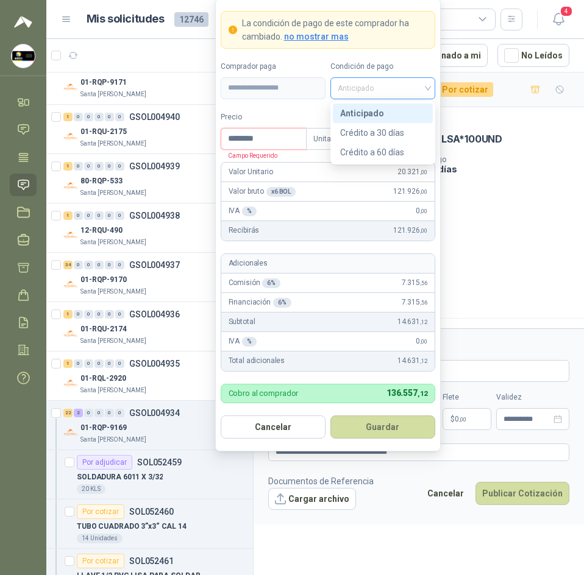
click at [408, 91] on span "Anticipado" at bounding box center [382, 88] width 90 height 18
type input "********"
click at [400, 130] on div "Crédito a 30 días" at bounding box center [382, 132] width 85 height 13
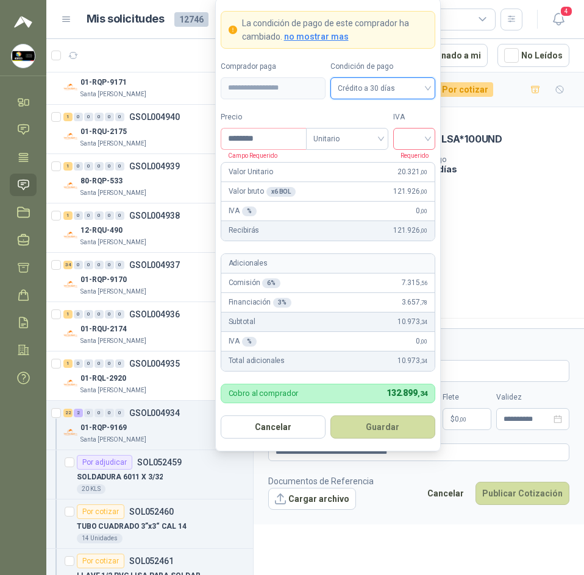
click at [408, 133] on input "search" at bounding box center [413, 138] width 27 height 18
click at [414, 164] on div "19%" at bounding box center [414, 163] width 23 height 13
click at [376, 420] on button "Guardar" at bounding box center [382, 426] width 105 height 23
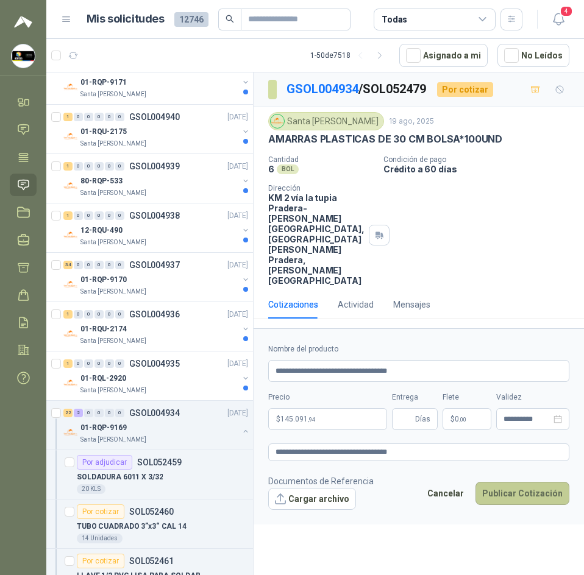
click at [531, 482] on button "Publicar Cotización" at bounding box center [522, 493] width 94 height 23
type input "*"
click at [521, 482] on button "Publicar Cotización" at bounding box center [522, 493] width 94 height 23
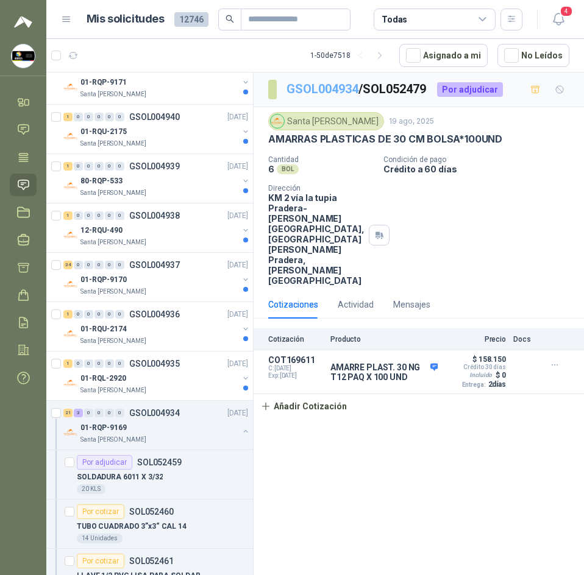
click at [328, 82] on link "GSOL004934" at bounding box center [322, 89] width 72 height 15
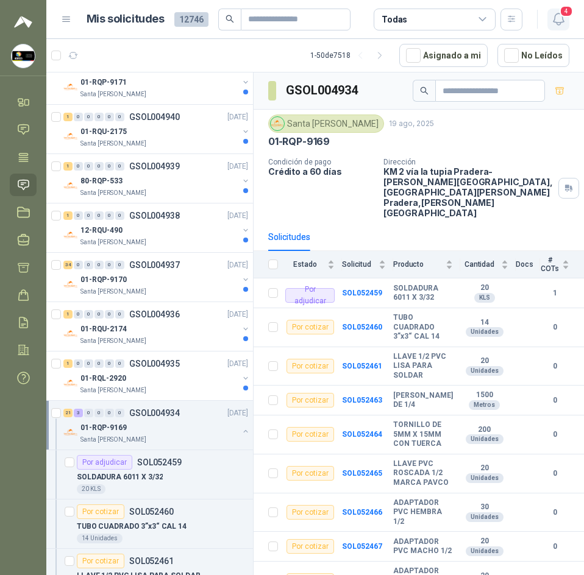
click at [548, 21] on button "4" at bounding box center [558, 20] width 22 height 22
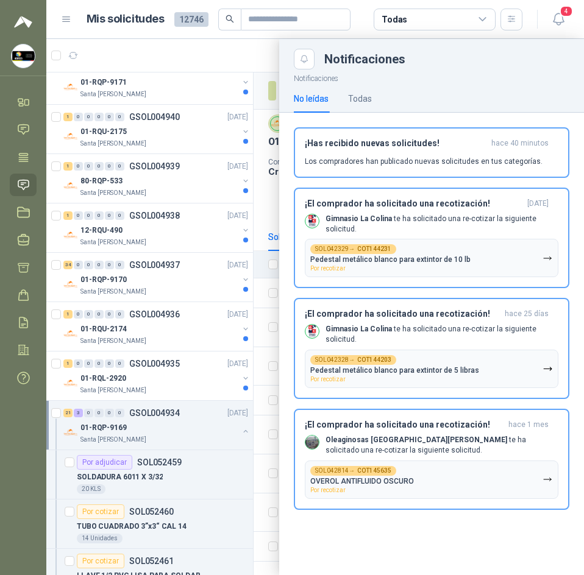
click at [233, 55] on div at bounding box center [314, 307] width 537 height 536
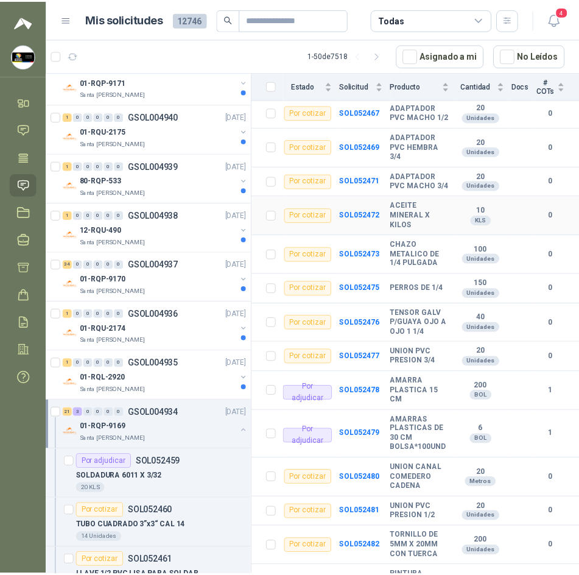
scroll to position [565, 0]
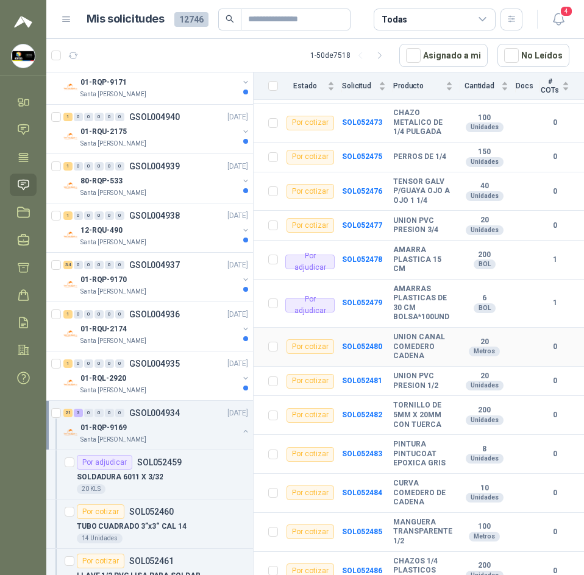
click at [401, 333] on b "UNION CANAL COMEDERO CADENA" at bounding box center [423, 347] width 60 height 29
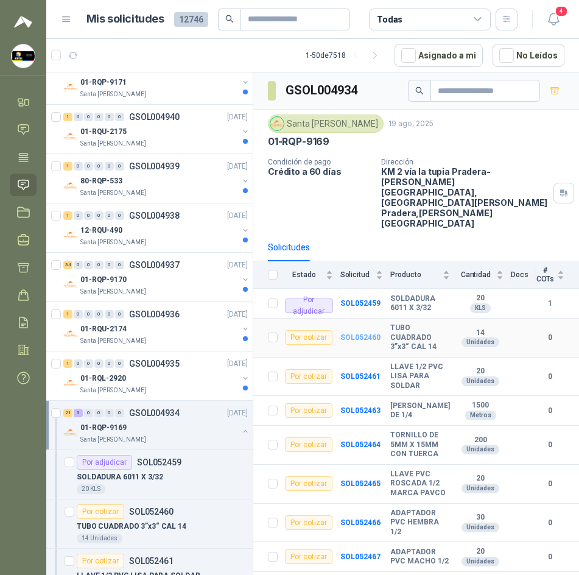
scroll to position [61, 0]
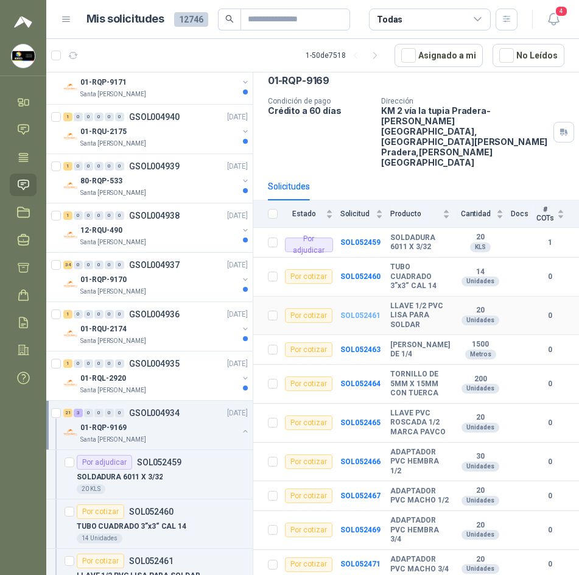
click at [356, 311] on b "SOL052461" at bounding box center [361, 315] width 40 height 9
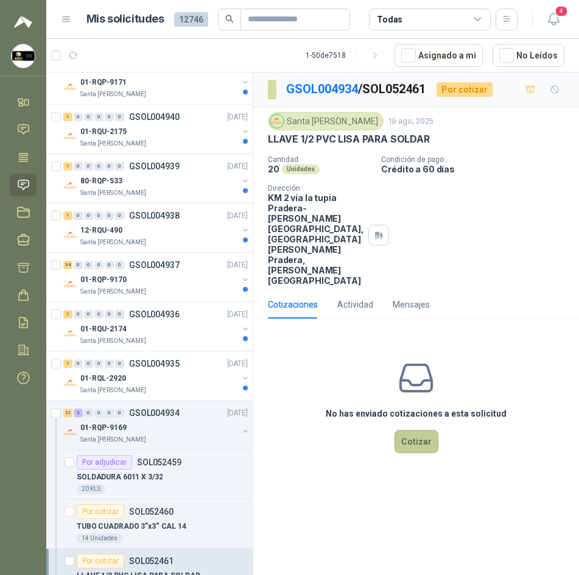
click at [418, 430] on button "Cotizar" at bounding box center [417, 441] width 44 height 23
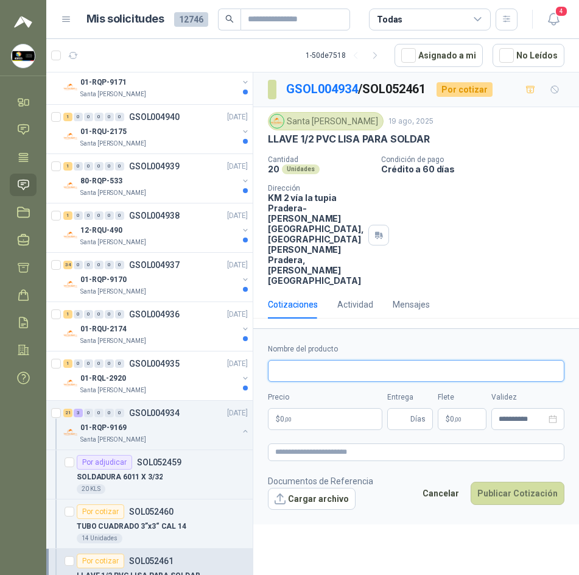
click at [323, 360] on input "Nombre del producto" at bounding box center [416, 371] width 297 height 22
paste input "**********"
type input "**********"
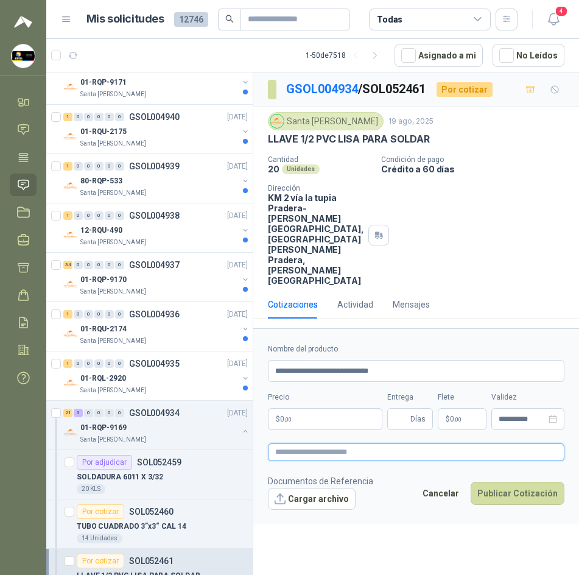
click at [308, 443] on textarea at bounding box center [416, 452] width 297 height 18
paste textarea "**********"
type textarea "**********"
click at [314, 382] on body "[PERSON_NAME] Soluciones Industriales D&D Inicio Chat Tareas Solicitudes Licita…" at bounding box center [289, 287] width 579 height 575
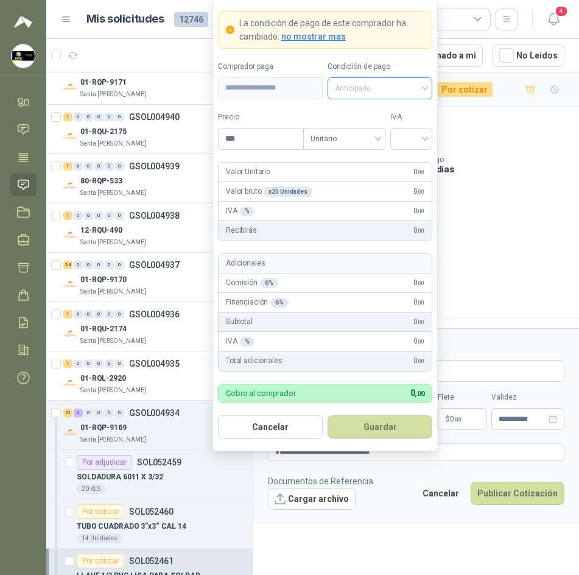
click at [375, 81] on span "Anticipado" at bounding box center [380, 88] width 90 height 18
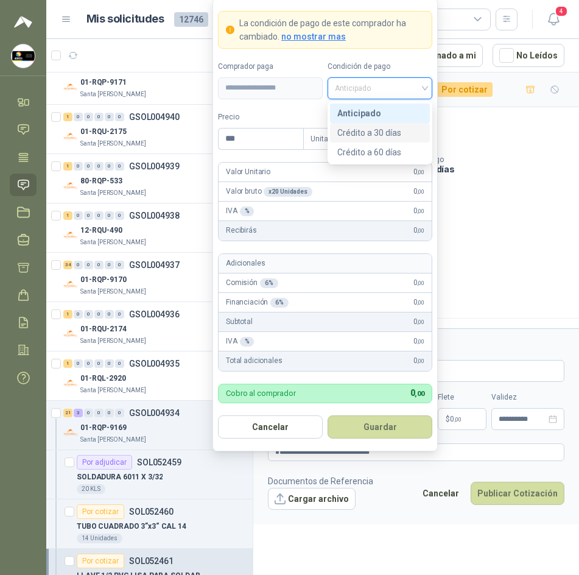
click at [381, 128] on div "Crédito a 30 días" at bounding box center [379, 132] width 85 height 13
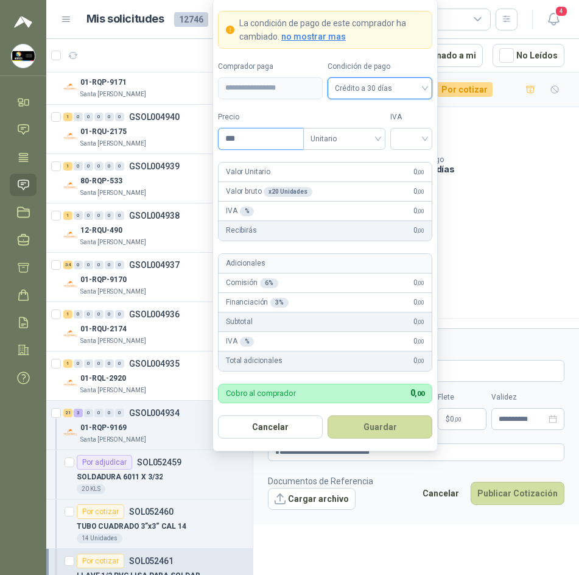
click at [237, 141] on input "***" at bounding box center [261, 139] width 85 height 21
type input "*******"
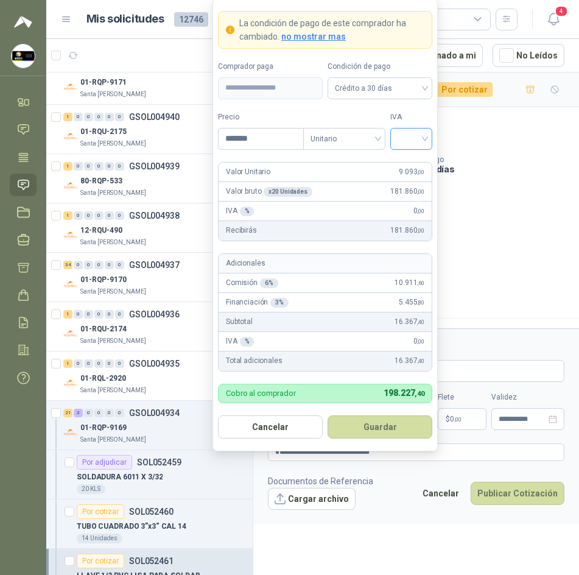
click at [414, 143] on input "search" at bounding box center [411, 138] width 27 height 18
click at [422, 161] on div "19%" at bounding box center [411, 163] width 23 height 13
click at [379, 422] on button "Guardar" at bounding box center [380, 426] width 105 height 23
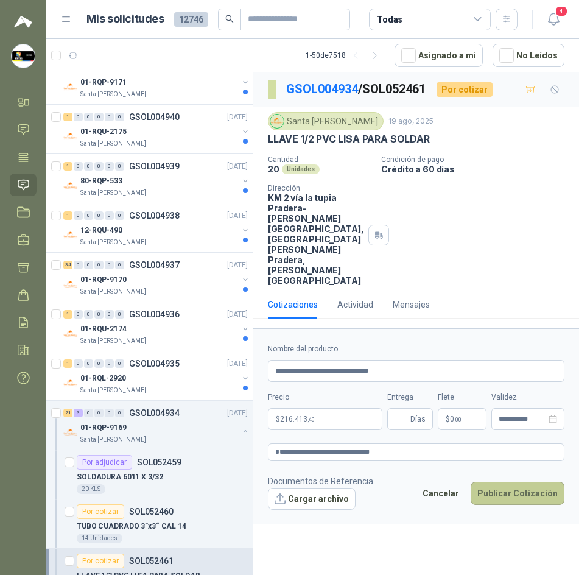
click at [493, 482] on button "Publicar Cotización" at bounding box center [518, 493] width 94 height 23
drag, startPoint x: 493, startPoint y: 461, endPoint x: 409, endPoint y: 396, distance: 106.5
click at [409, 396] on form "**********" at bounding box center [416, 426] width 326 height 196
click at [408, 409] on input "Entrega" at bounding box center [401, 419] width 13 height 21
type input "*"
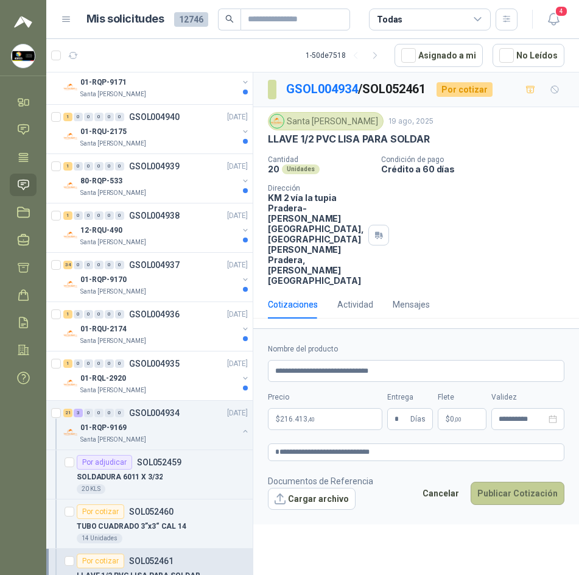
click at [531, 482] on button "Publicar Cotización" at bounding box center [518, 493] width 94 height 23
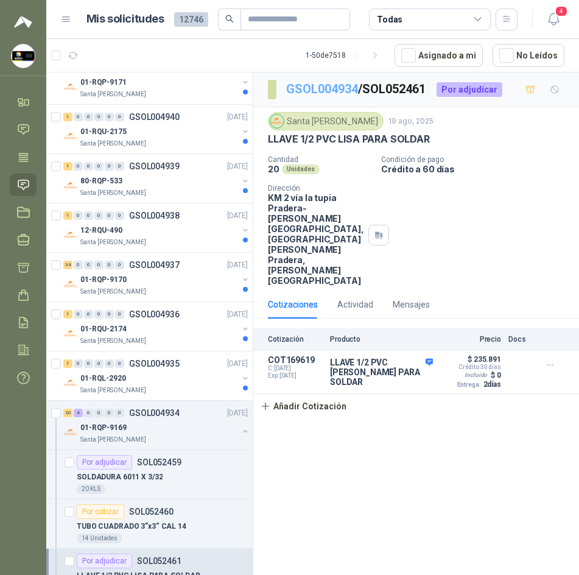
click at [339, 92] on link "GSOL004934" at bounding box center [322, 89] width 72 height 15
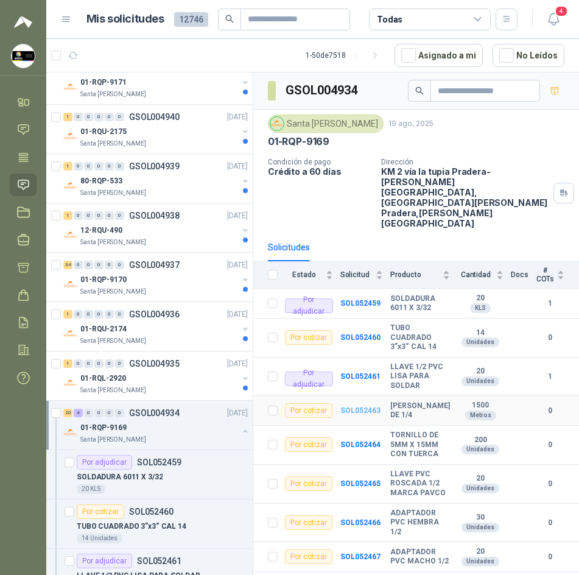
click at [351, 406] on b "SOL052463" at bounding box center [361, 410] width 40 height 9
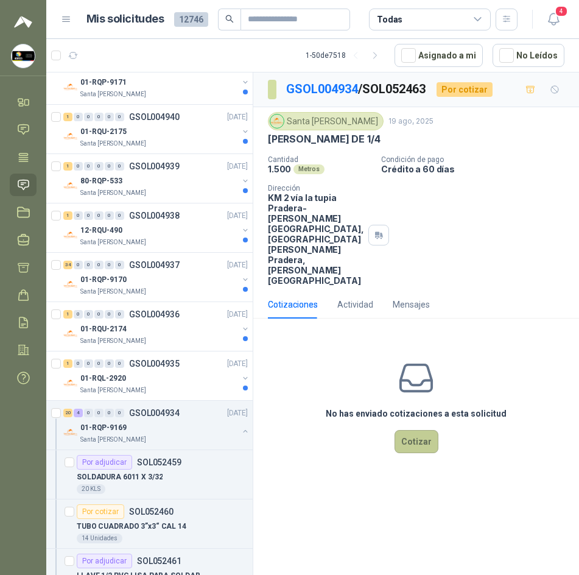
click at [412, 430] on button "Cotizar" at bounding box center [417, 441] width 44 height 23
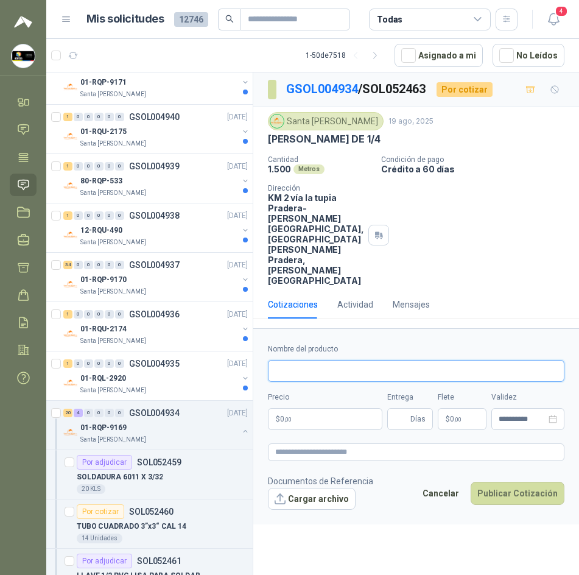
click at [359, 360] on input "Nombre del producto" at bounding box center [416, 371] width 297 height 22
paste input "**********"
type input "*"
paste input "**********"
type input "**********"
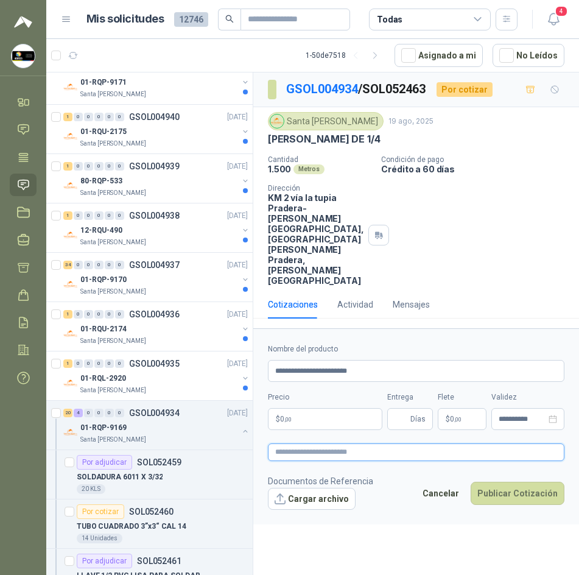
click at [394, 443] on textarea at bounding box center [416, 452] width 297 height 18
paste textarea "**********"
type textarea "**********"
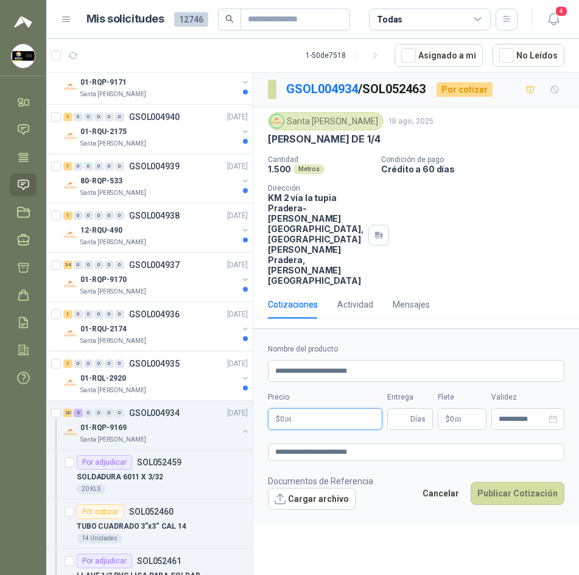
click at [350, 408] on p "$ 0 ,00" at bounding box center [325, 419] width 115 height 22
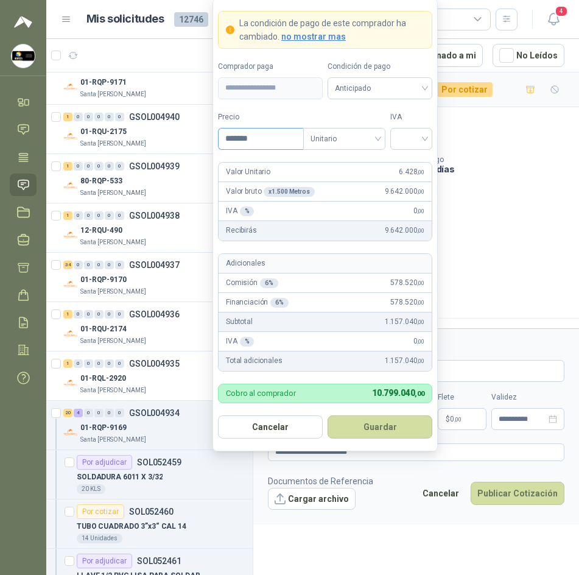
click at [258, 141] on input "*******" at bounding box center [261, 139] width 85 height 21
click at [395, 94] on span "Anticipado" at bounding box center [380, 88] width 90 height 18
type input "*******"
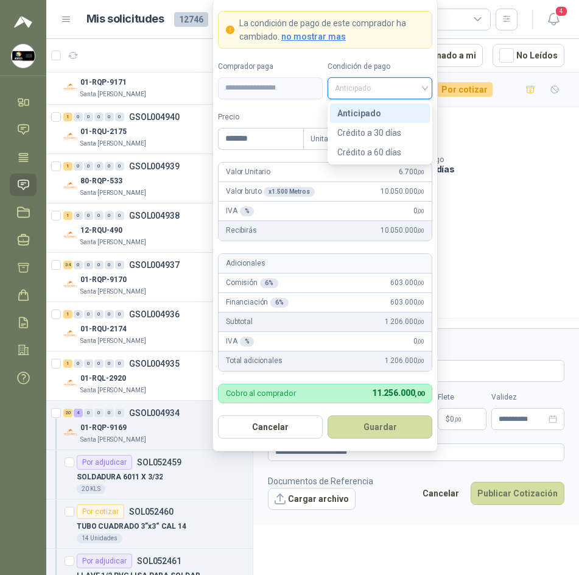
click at [400, 119] on div "Anticipado" at bounding box center [379, 113] width 85 height 13
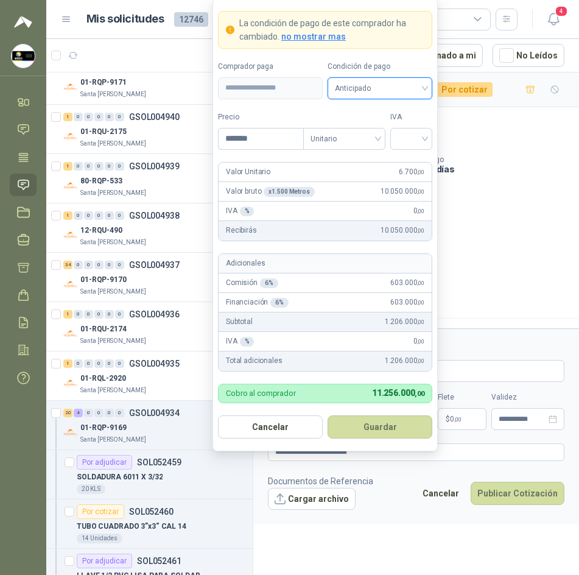
click at [409, 90] on span "Anticipado" at bounding box center [380, 88] width 90 height 18
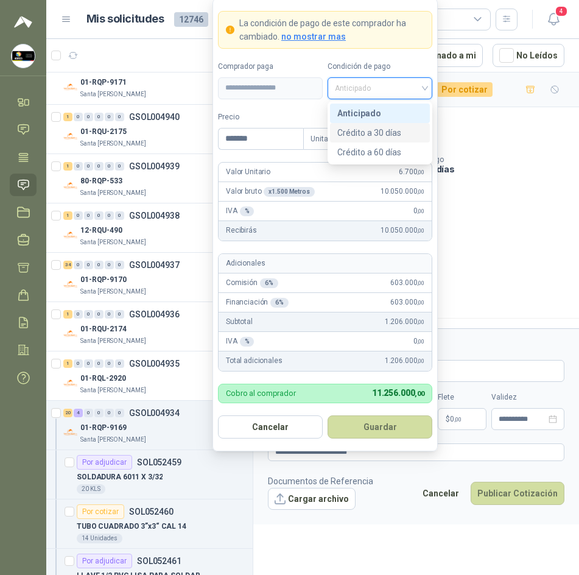
click at [399, 130] on div "Crédito a 30 días" at bounding box center [379, 132] width 85 height 13
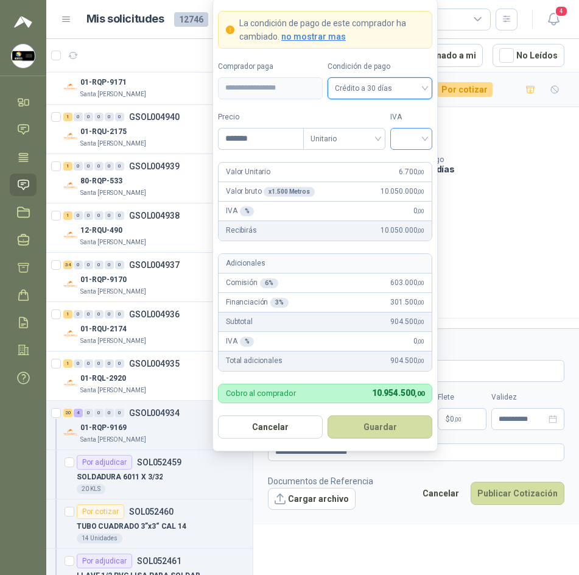
click at [409, 141] on input "search" at bounding box center [411, 138] width 27 height 18
click at [407, 166] on div "19%" at bounding box center [411, 163] width 23 height 13
click at [400, 425] on button "Guardar" at bounding box center [380, 426] width 105 height 23
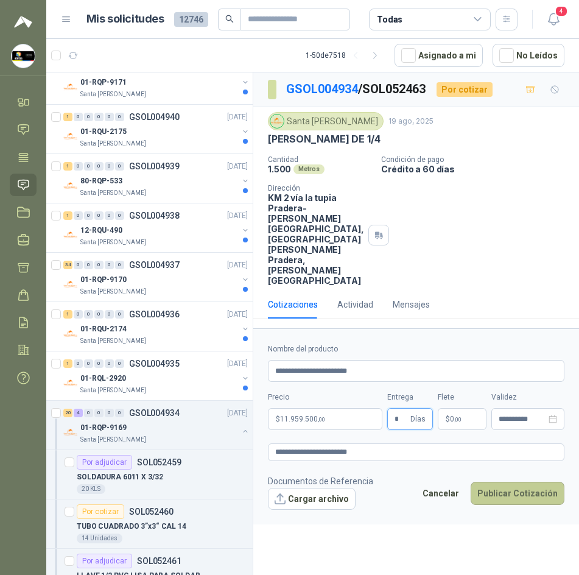
type input "*"
click at [496, 482] on button "Publicar Cotización" at bounding box center [518, 493] width 94 height 23
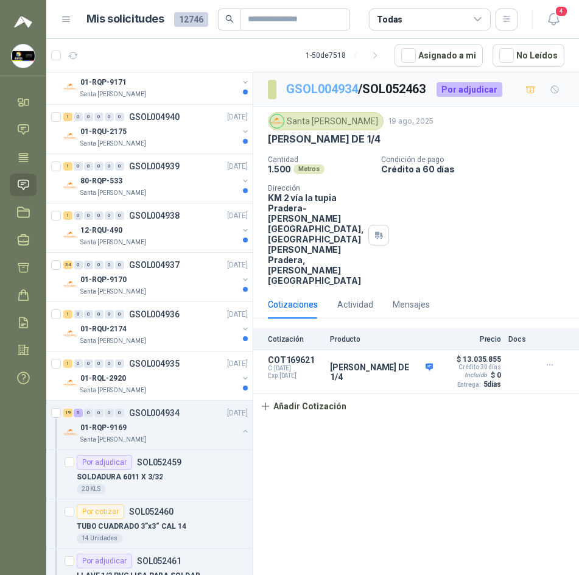
click at [327, 88] on link "GSOL004934" at bounding box center [322, 89] width 72 height 15
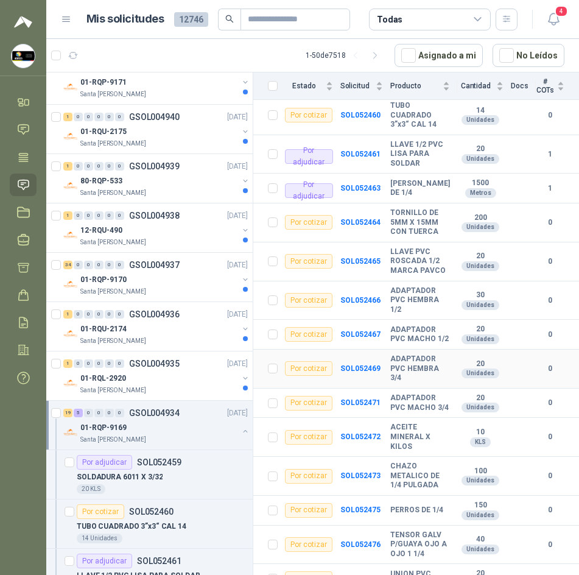
scroll to position [244, 0]
